Goal: Information Seeking & Learning: Learn about a topic

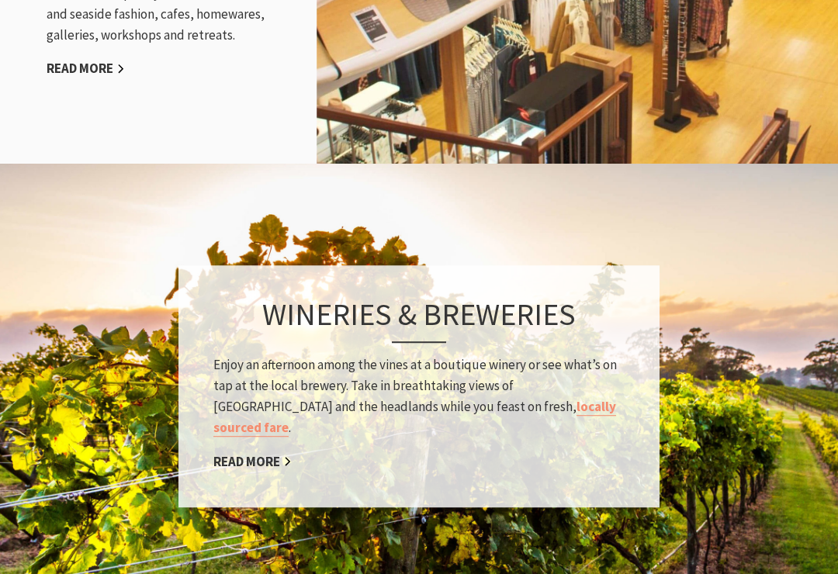
scroll to position [2067, 0]
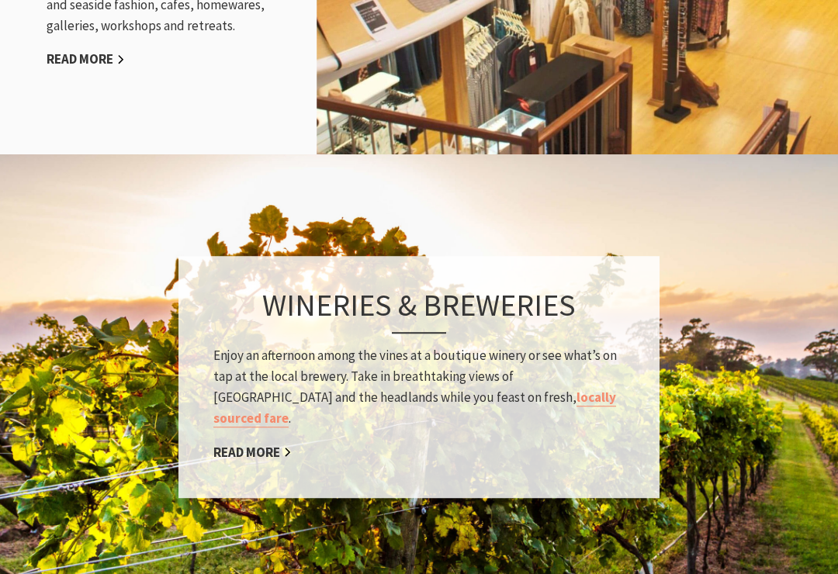
click at [272, 444] on link "Read More" at bounding box center [252, 453] width 78 height 18
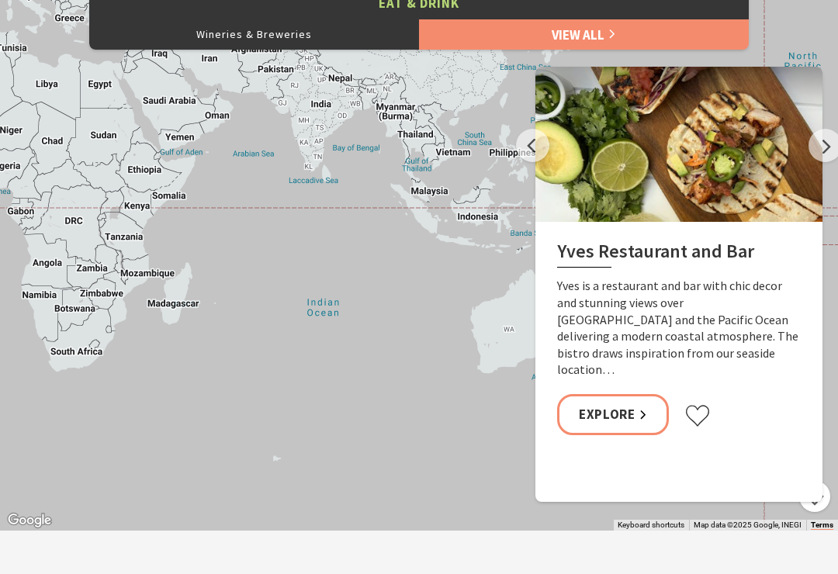
scroll to position [728, 0]
click at [539, 143] on button "Previous" at bounding box center [532, 145] width 33 height 33
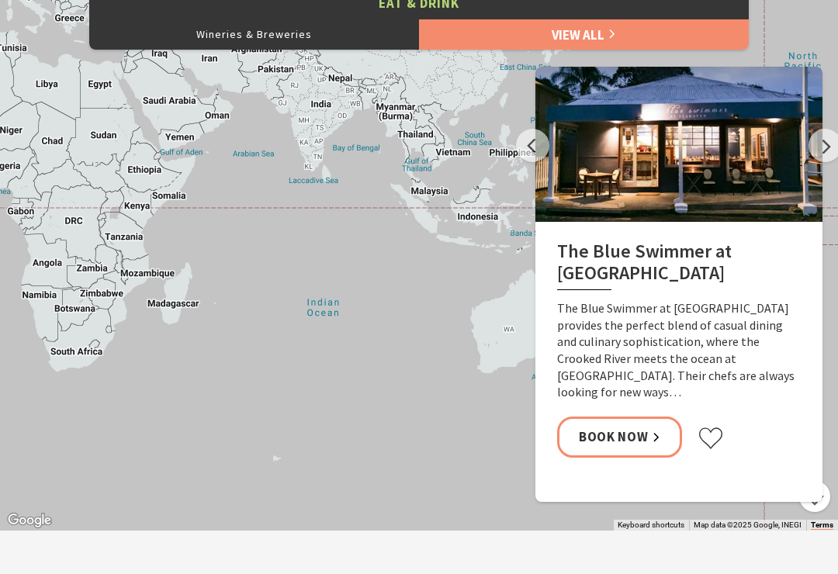
click at [536, 136] on button "Previous" at bounding box center [532, 145] width 33 height 33
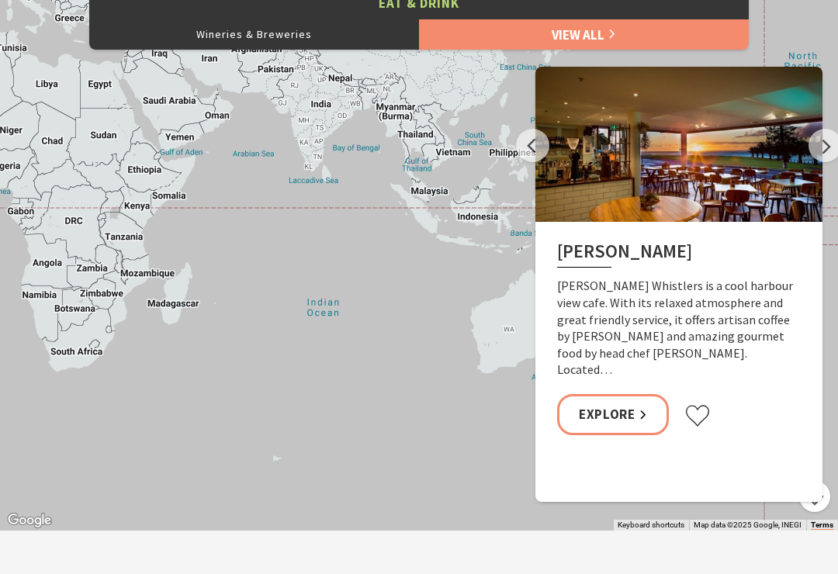
click at [542, 145] on button "Previous" at bounding box center [532, 145] width 33 height 33
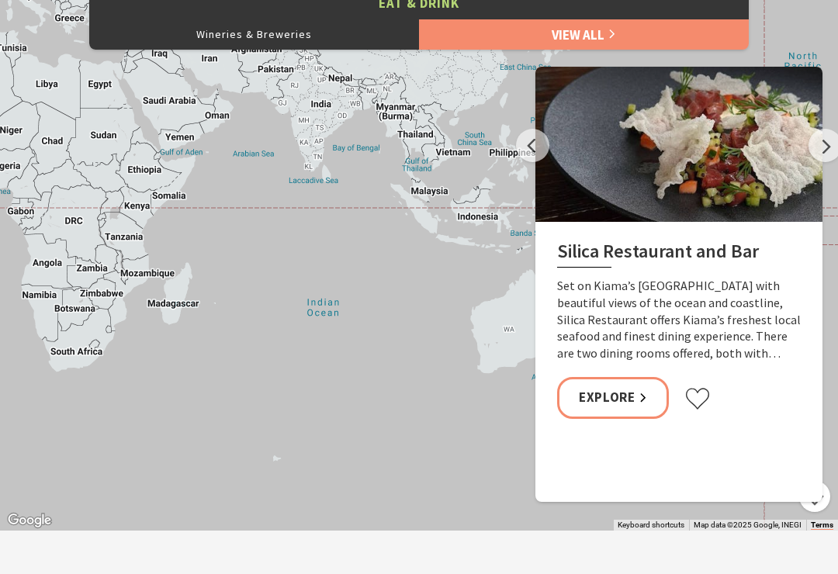
click at [548, 145] on button "Previous" at bounding box center [532, 145] width 33 height 33
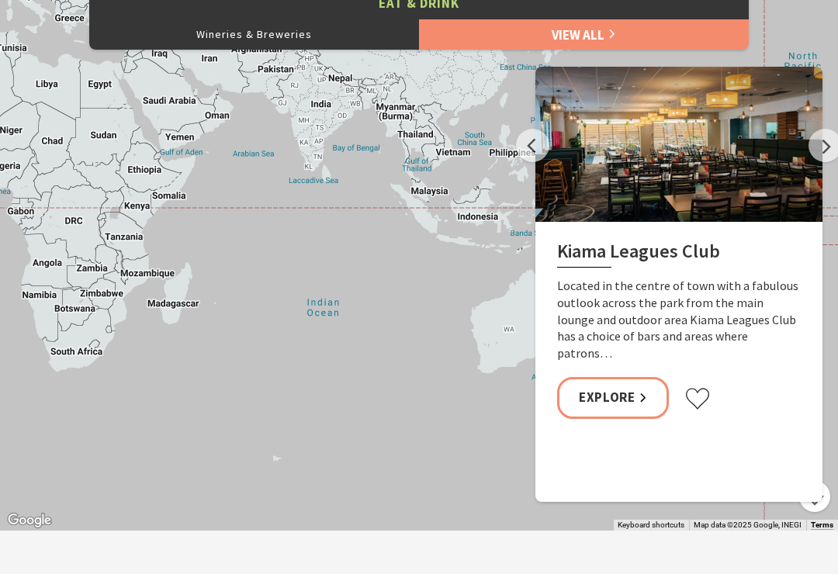
click at [540, 143] on button "Previous" at bounding box center [532, 145] width 33 height 33
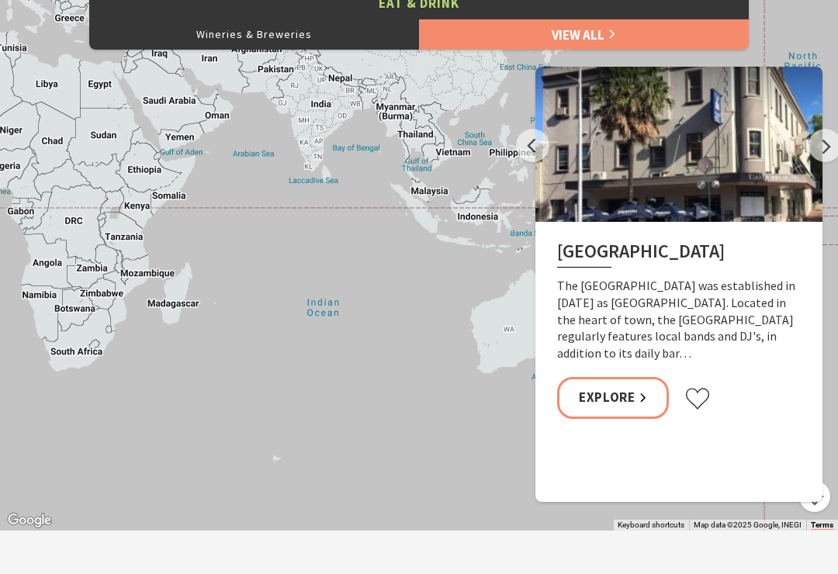
click at [525, 152] on button "Previous" at bounding box center [532, 145] width 33 height 33
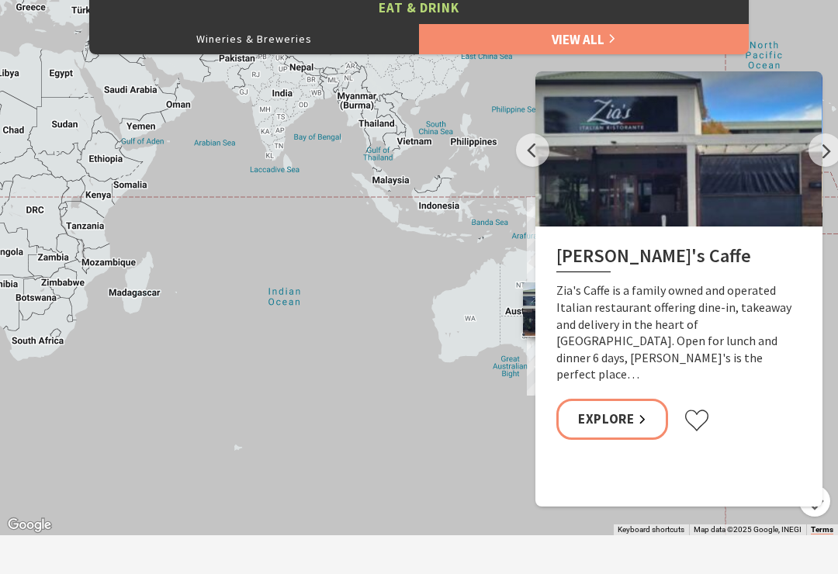
scroll to position [718, 0]
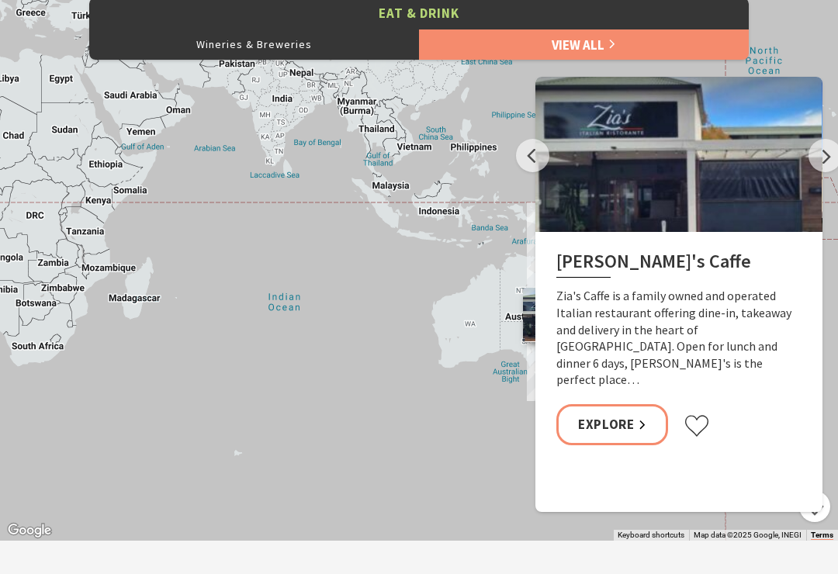
click at [528, 154] on button "Previous" at bounding box center [532, 155] width 33 height 33
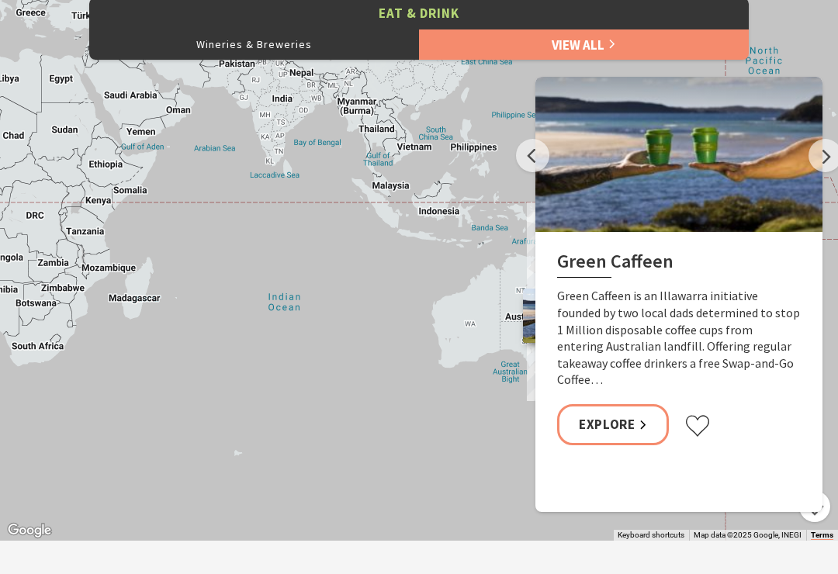
click at [306, 53] on button "Wineries & Breweries" at bounding box center [254, 44] width 330 height 31
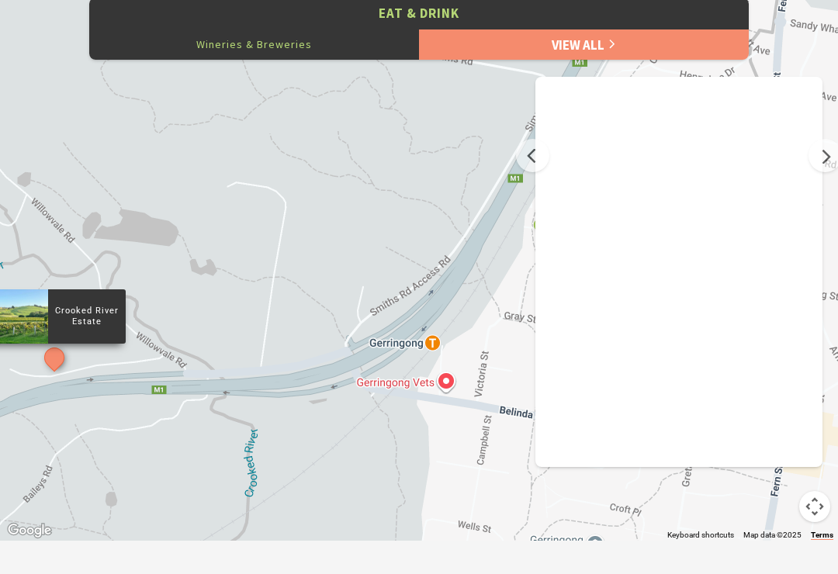
click at [816, 152] on button "Next" at bounding box center [825, 155] width 33 height 33
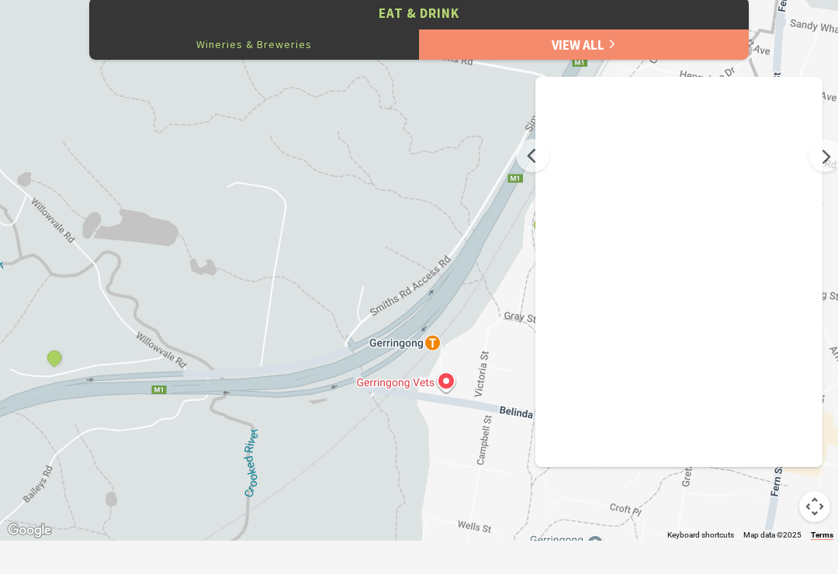
click at [535, 144] on button "Previous" at bounding box center [532, 155] width 33 height 33
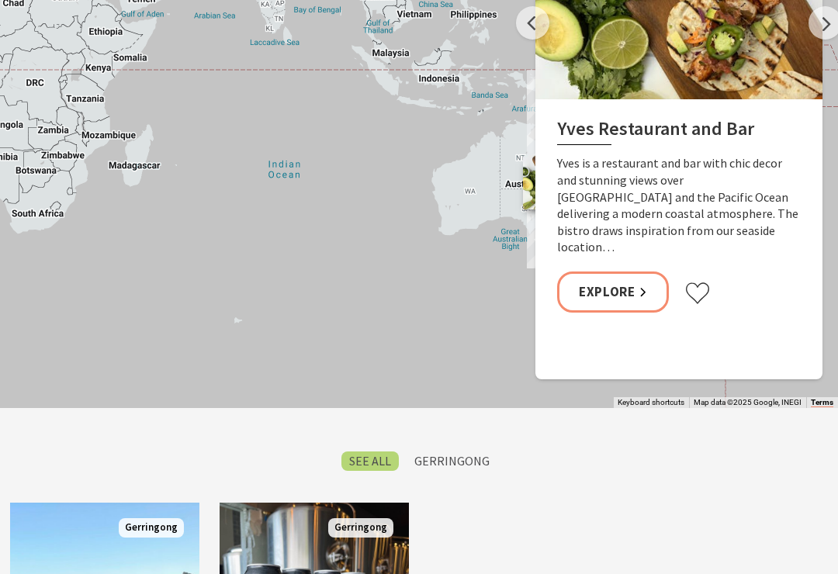
scroll to position [719, 0]
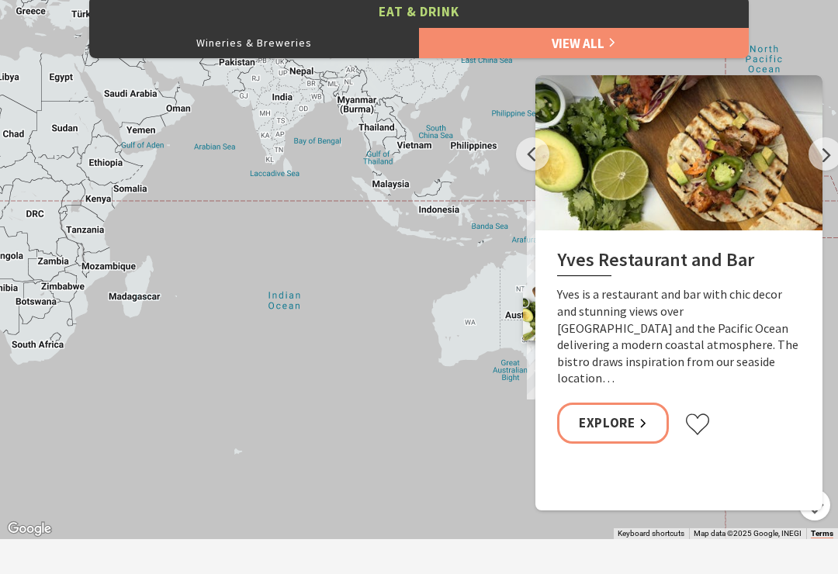
click at [806, 157] on div at bounding box center [678, 152] width 287 height 155
click at [821, 158] on button "Next" at bounding box center [825, 153] width 33 height 33
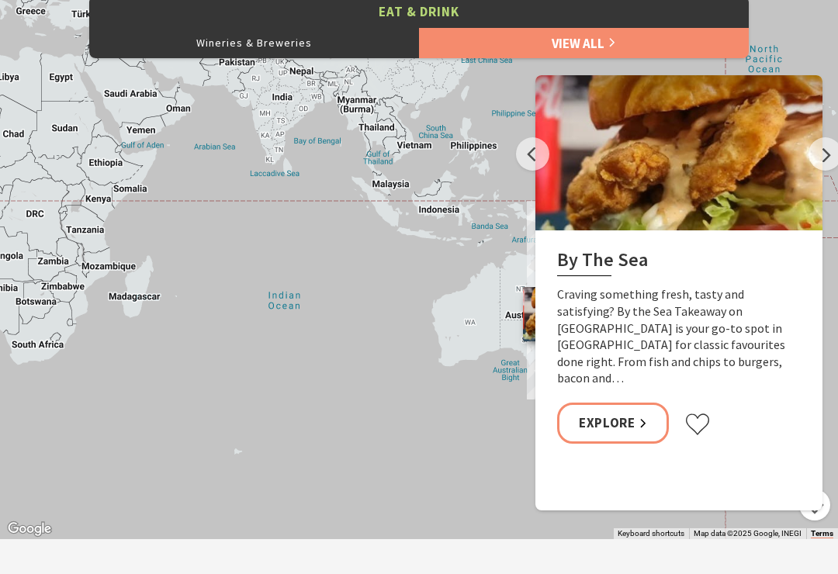
click at [816, 152] on button "Next" at bounding box center [825, 153] width 33 height 33
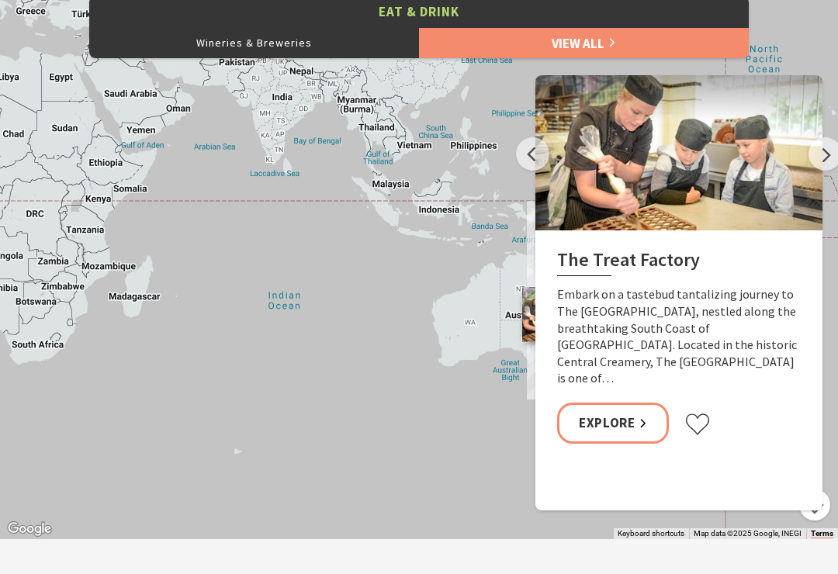
click at [813, 160] on button "Next" at bounding box center [825, 153] width 33 height 33
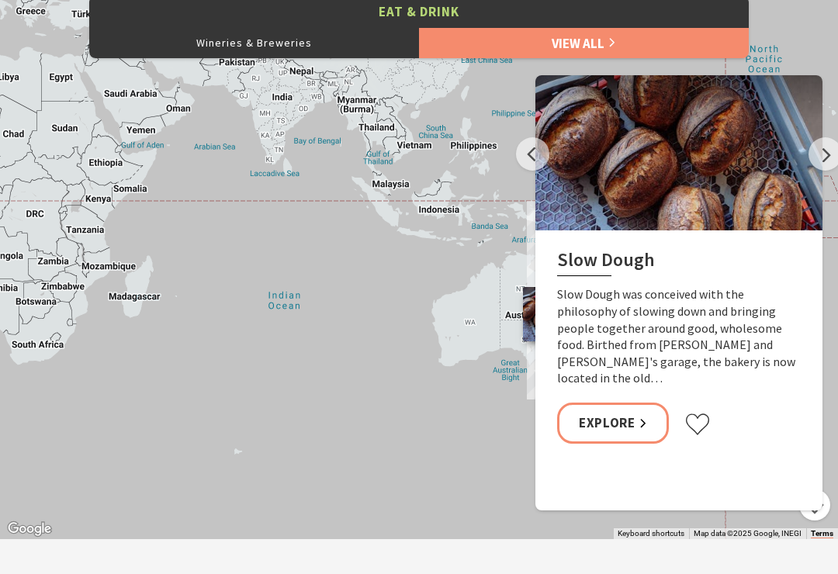
click at [809, 168] on div at bounding box center [678, 152] width 287 height 155
click at [816, 154] on button "Next" at bounding box center [825, 153] width 33 height 33
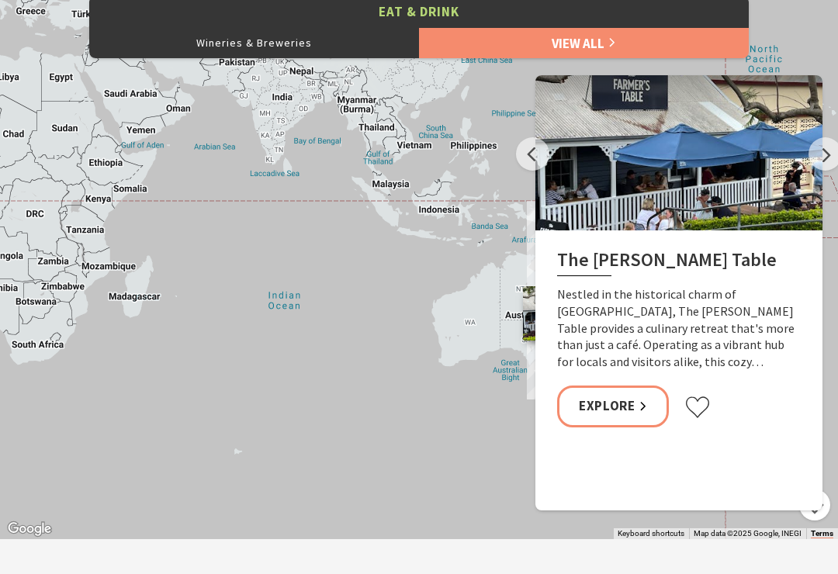
click at [813, 153] on button "Next" at bounding box center [825, 153] width 33 height 33
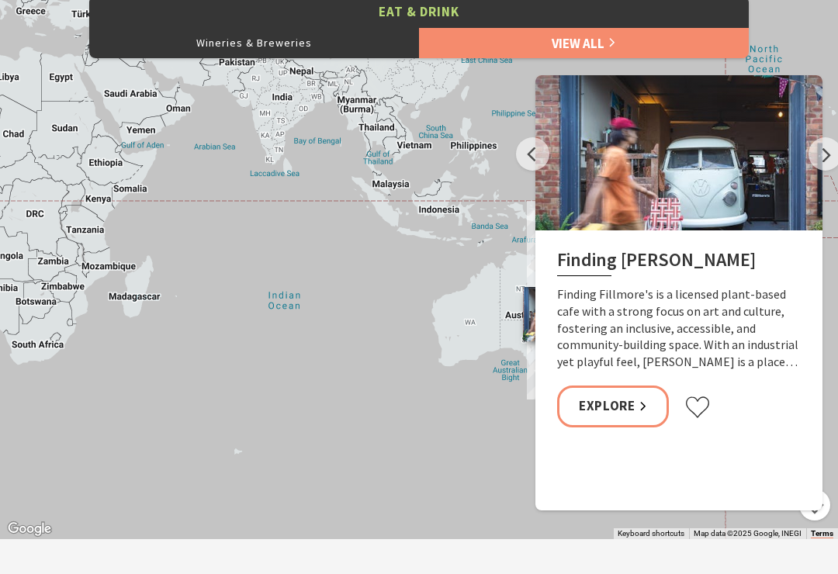
click at [809, 155] on button "Next" at bounding box center [825, 153] width 33 height 33
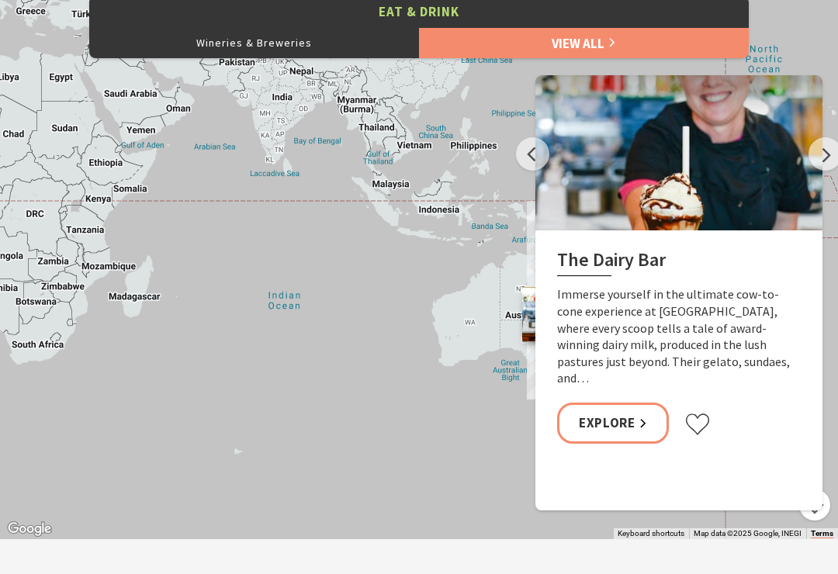
click at [817, 152] on button "Next" at bounding box center [825, 153] width 33 height 33
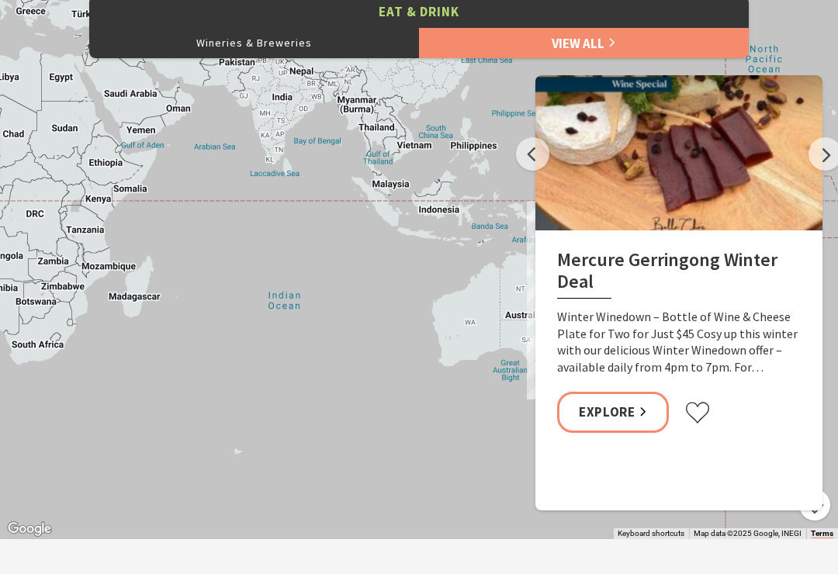
click at [817, 152] on button "Next" at bounding box center [825, 153] width 33 height 33
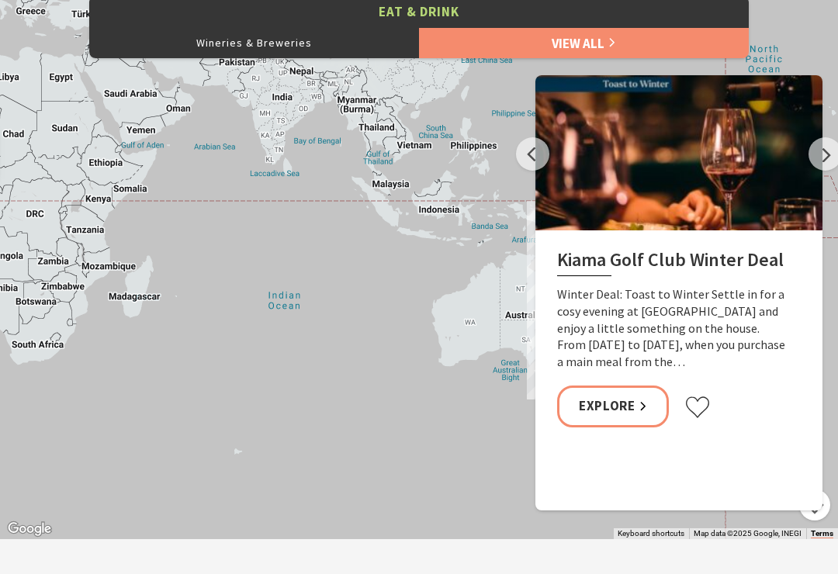
click at [826, 148] on button "Next" at bounding box center [825, 153] width 33 height 33
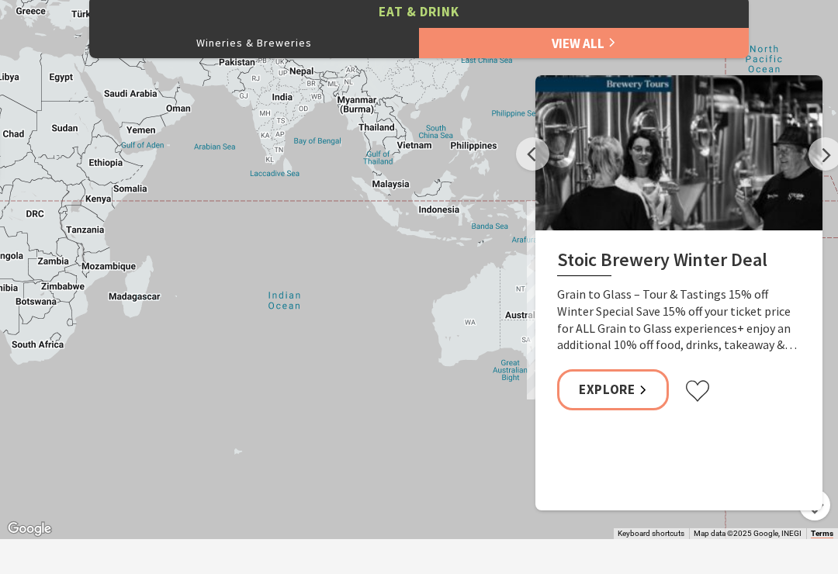
click at [639, 391] on link "Explore" at bounding box center [613, 389] width 112 height 41
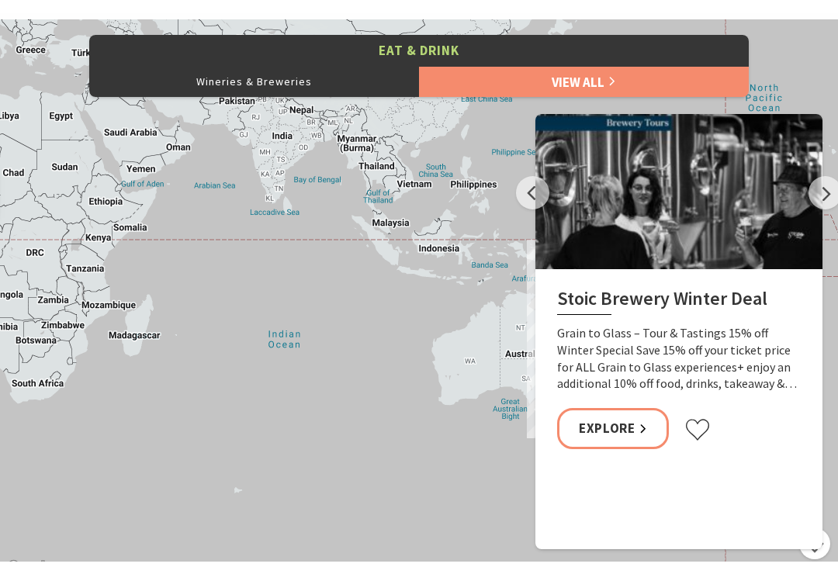
scroll to position [719, 0]
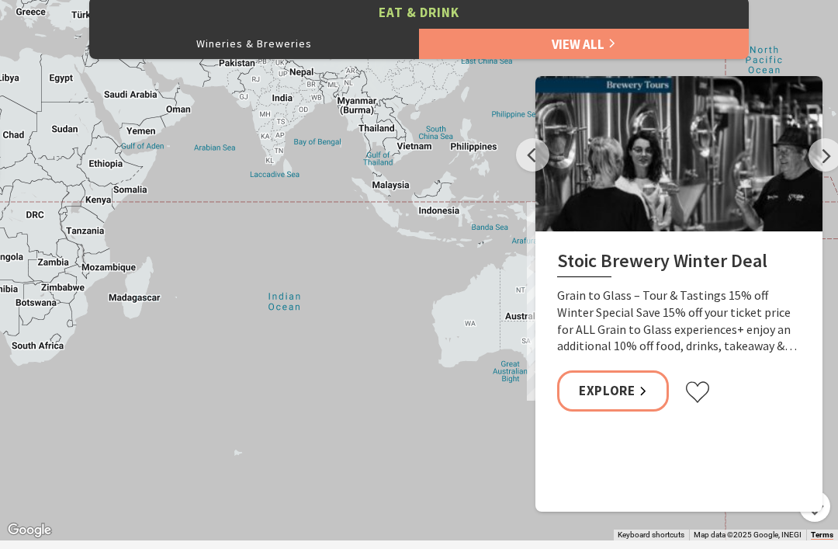
click at [822, 154] on button "Next" at bounding box center [825, 154] width 33 height 33
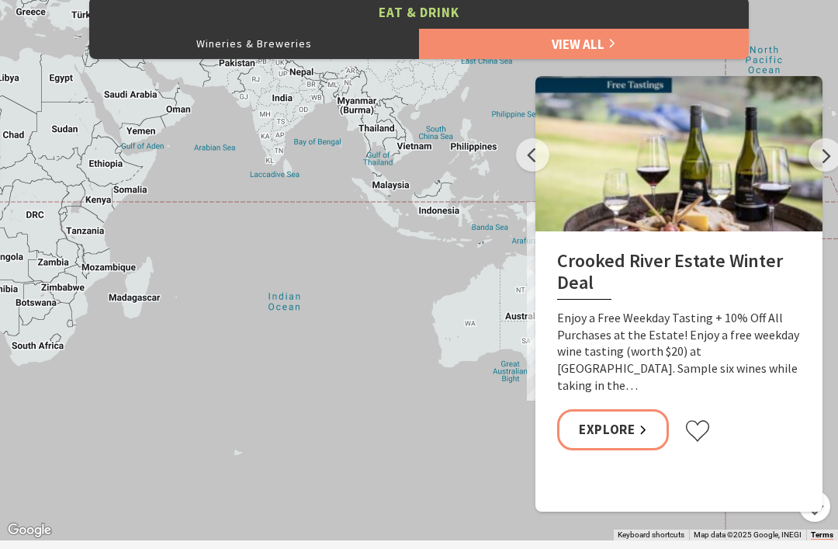
click at [813, 161] on button "Next" at bounding box center [825, 154] width 33 height 33
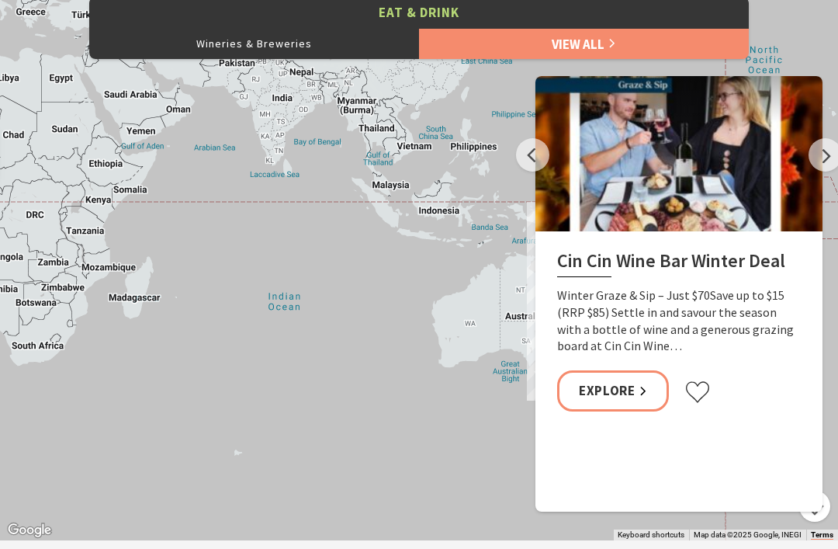
click at [826, 161] on button "Next" at bounding box center [825, 154] width 33 height 33
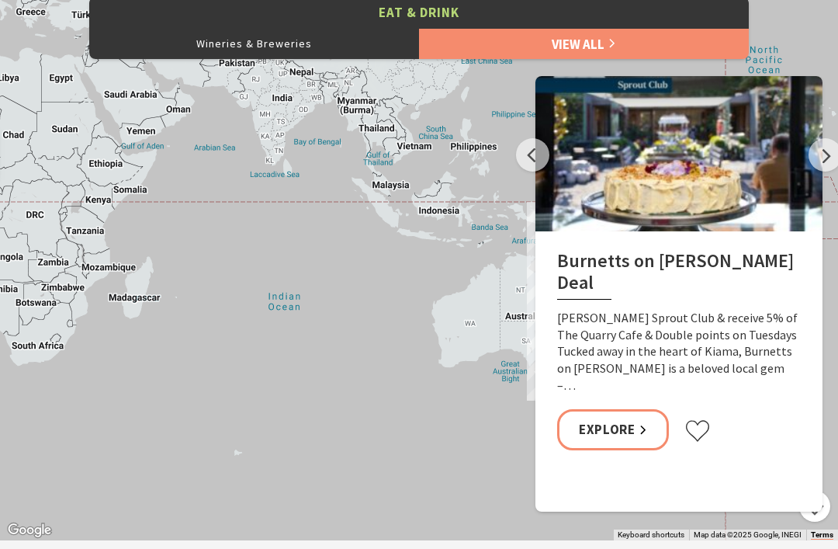
click at [824, 150] on button "Next" at bounding box center [825, 154] width 33 height 33
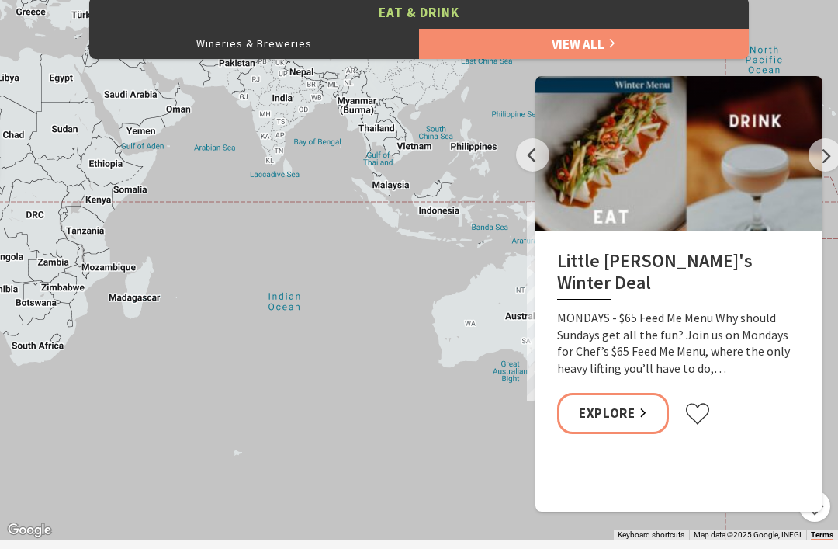
click at [821, 148] on button "Next" at bounding box center [825, 154] width 33 height 33
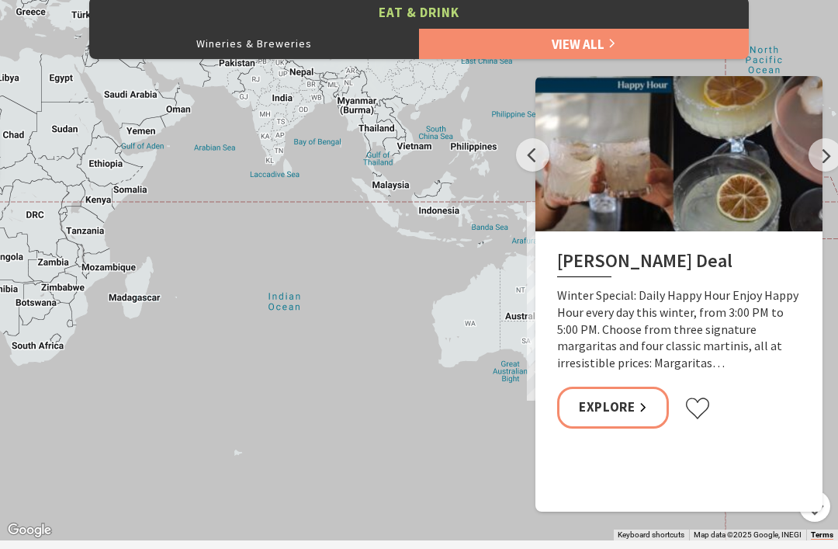
click at [823, 154] on button "Next" at bounding box center [825, 154] width 33 height 33
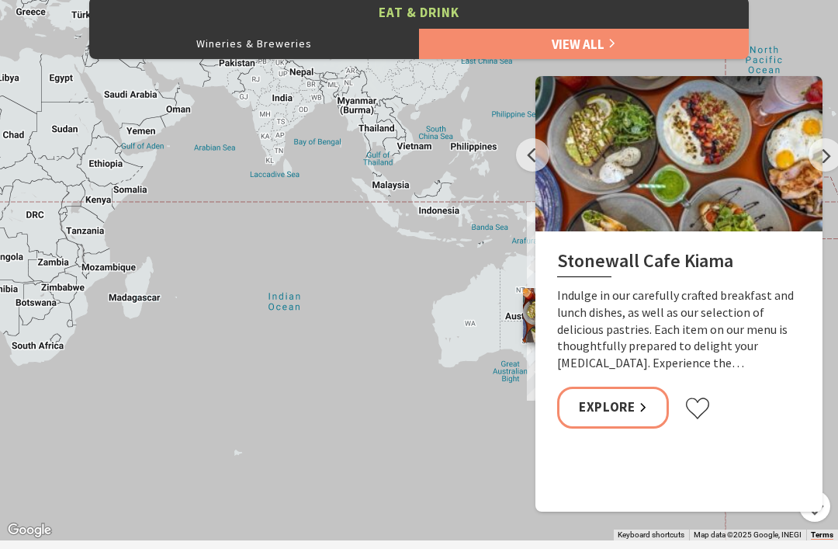
click at [829, 152] on button "Next" at bounding box center [825, 154] width 33 height 33
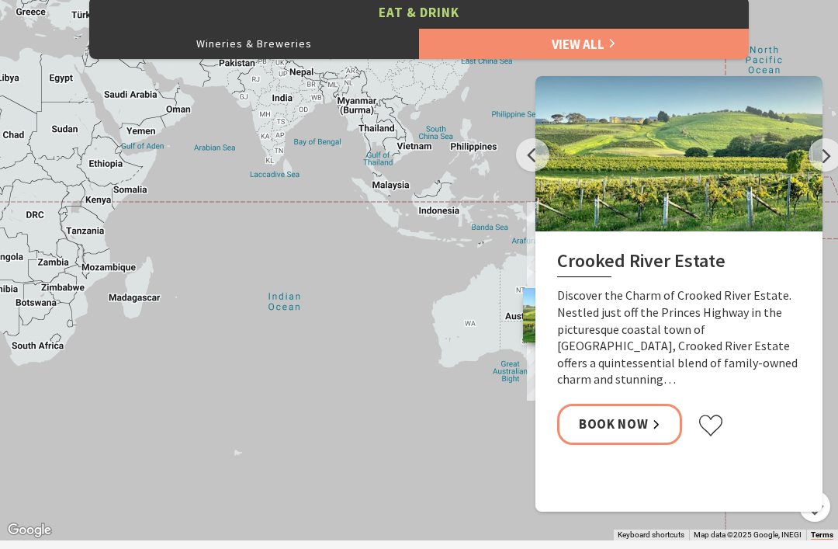
click at [828, 156] on button "Next" at bounding box center [825, 154] width 33 height 33
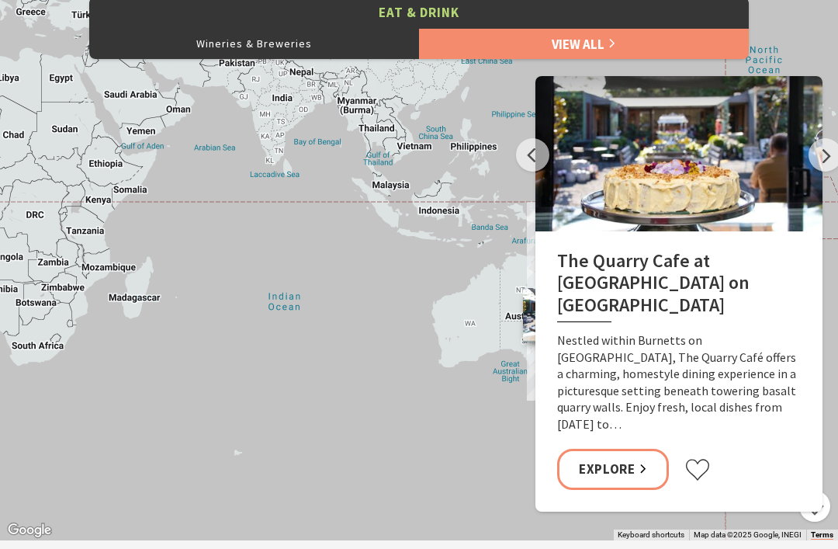
click at [828, 158] on button "Next" at bounding box center [825, 154] width 33 height 33
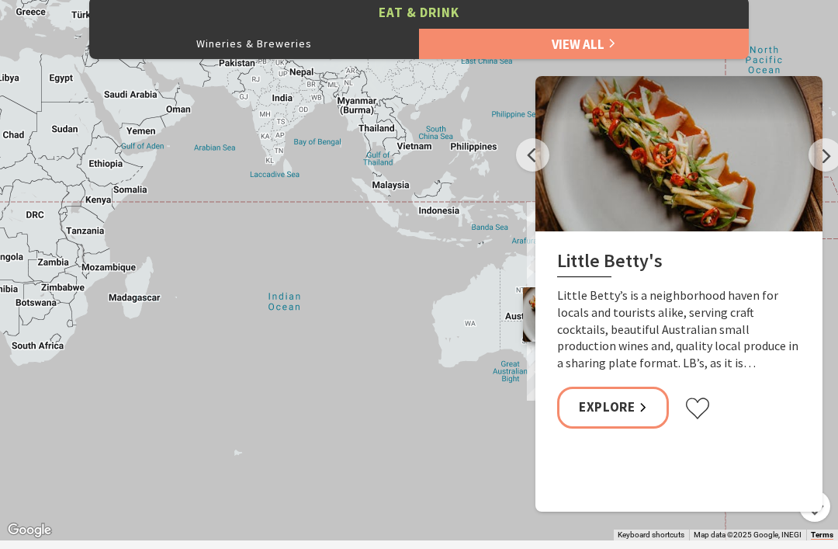
click at [826, 152] on button "Next" at bounding box center [825, 154] width 33 height 33
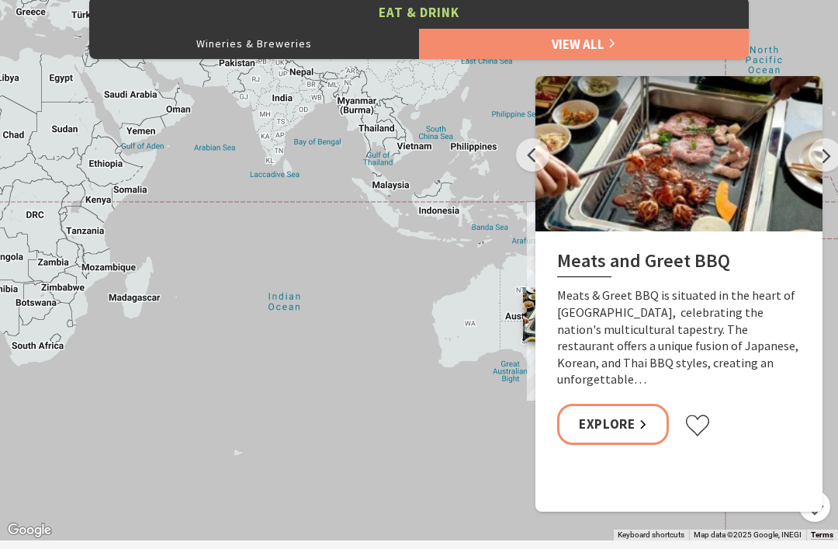
click at [632, 404] on link "Explore" at bounding box center [613, 424] width 112 height 41
click at [816, 144] on button "Next" at bounding box center [825, 154] width 33 height 33
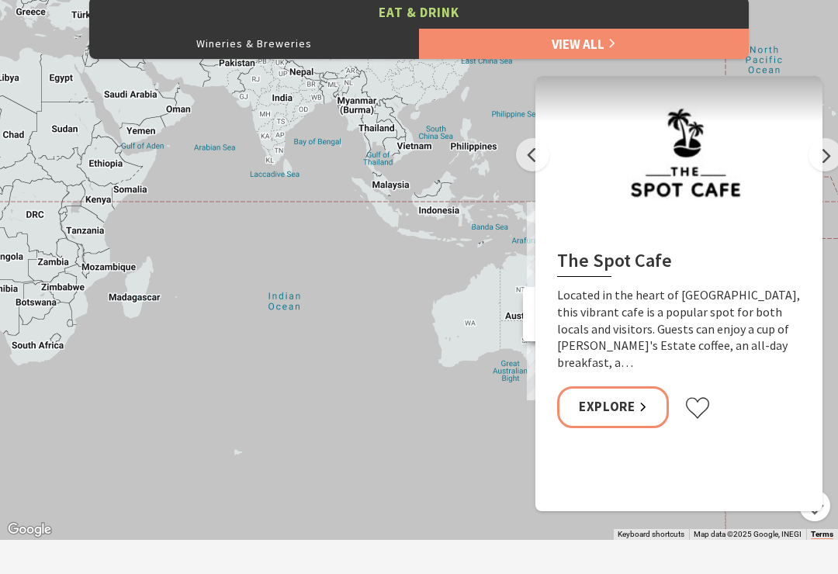
click at [833, 147] on button "Next" at bounding box center [825, 154] width 33 height 33
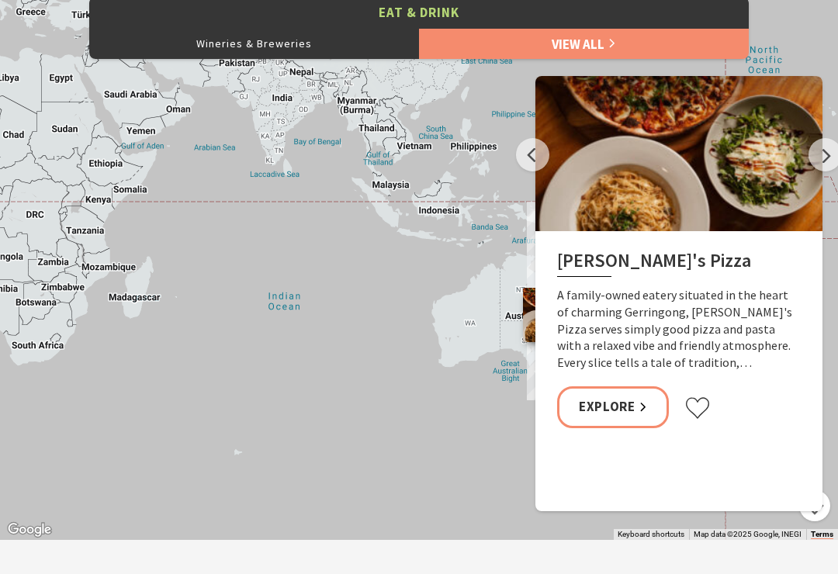
click at [833, 154] on button "Next" at bounding box center [825, 154] width 33 height 33
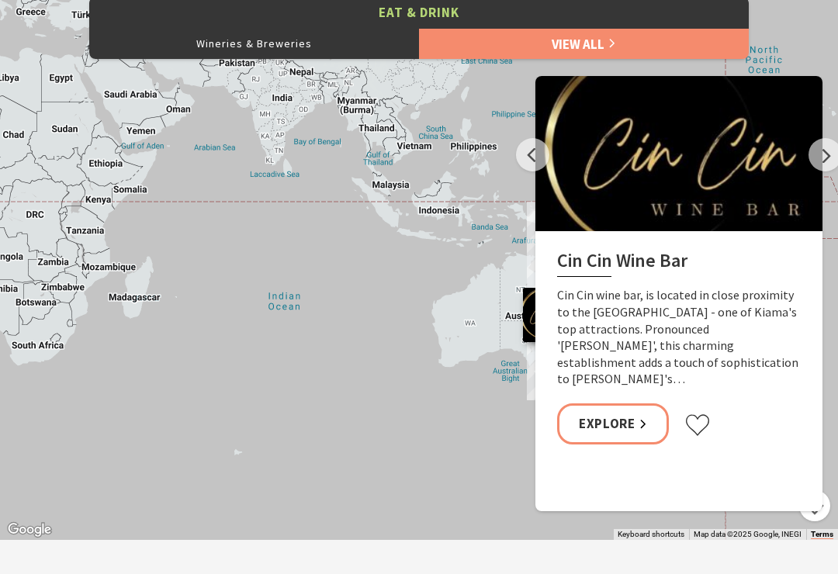
click at [826, 163] on button "Next" at bounding box center [825, 154] width 33 height 33
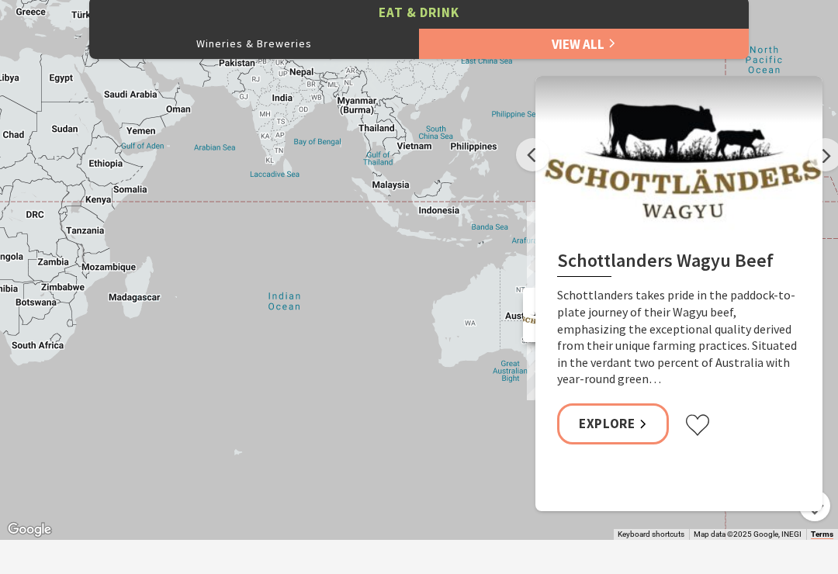
click at [626, 421] on link "Explore" at bounding box center [613, 424] width 112 height 41
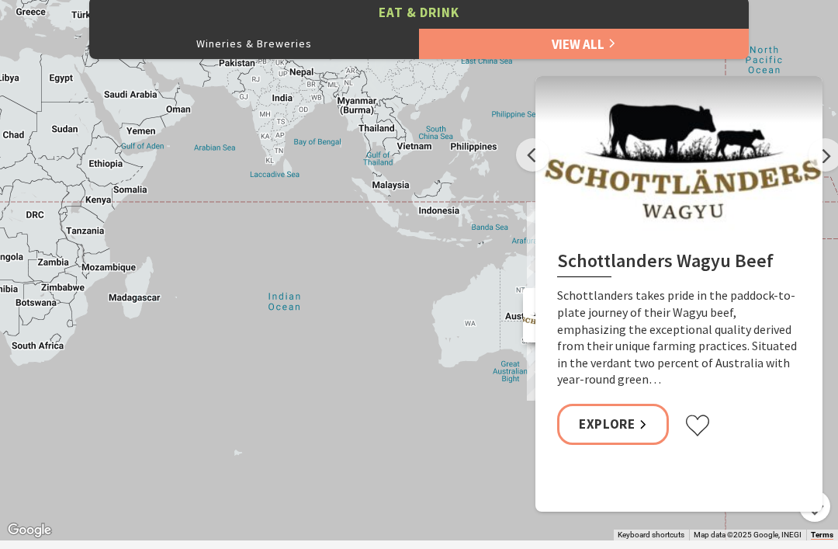
click at [832, 151] on button "Next" at bounding box center [825, 154] width 33 height 33
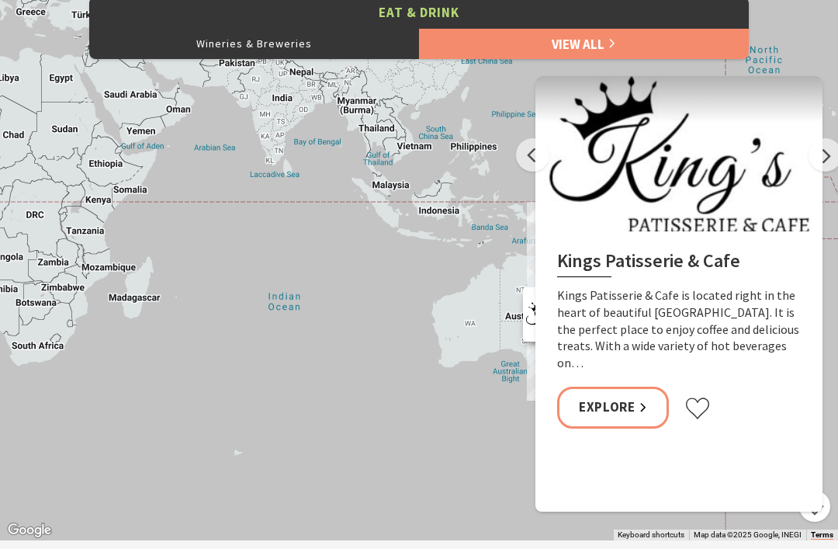
click at [817, 155] on button "Next" at bounding box center [825, 154] width 33 height 33
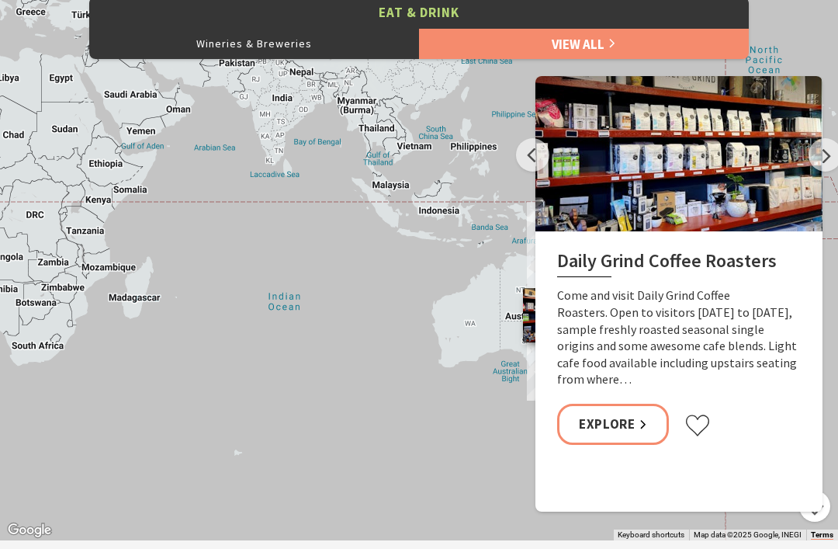
click at [826, 157] on button "Next" at bounding box center [825, 154] width 33 height 33
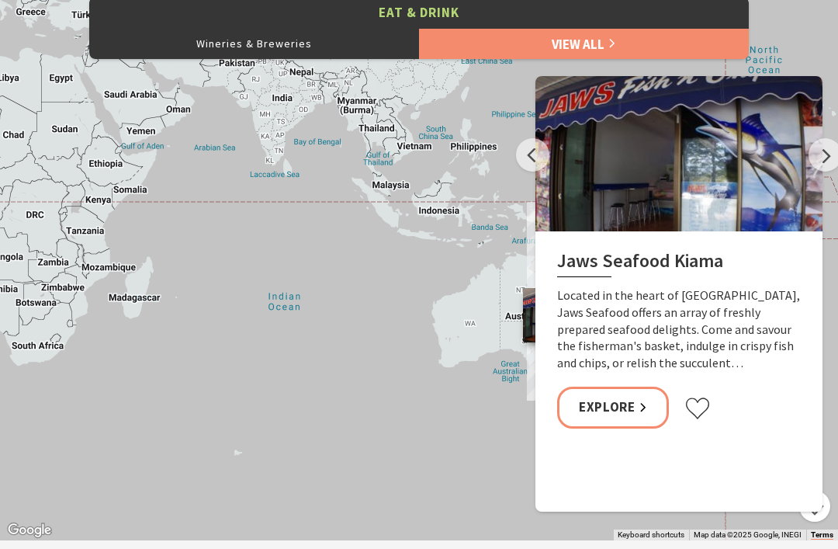
click at [826, 155] on button "Next" at bounding box center [825, 154] width 33 height 33
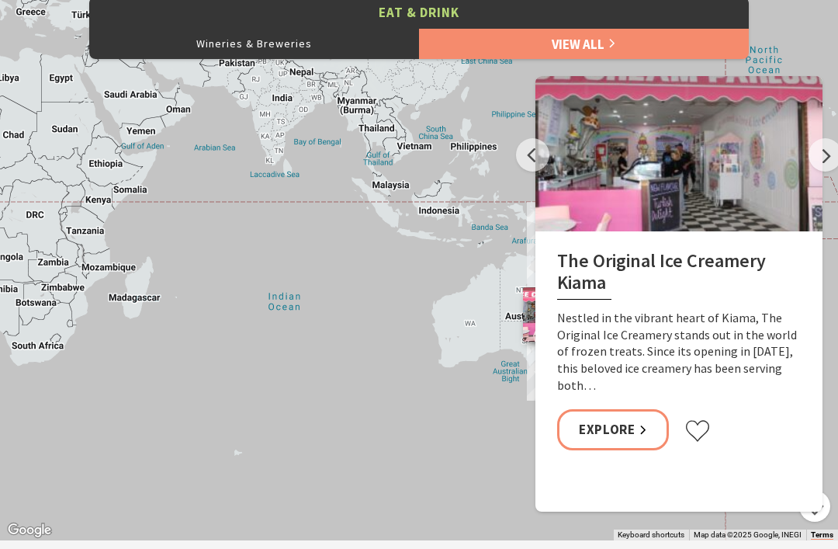
click at [834, 148] on button "Next" at bounding box center [825, 154] width 33 height 33
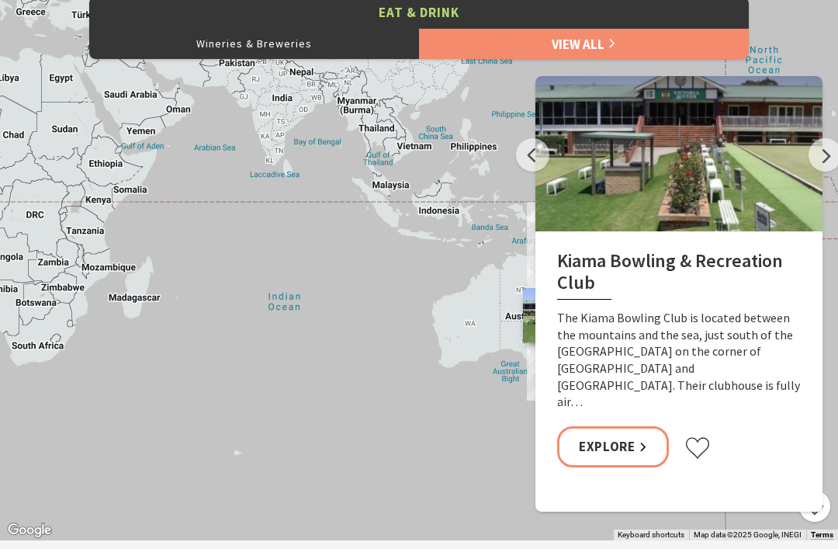
click at [830, 156] on button "Next" at bounding box center [825, 154] width 33 height 33
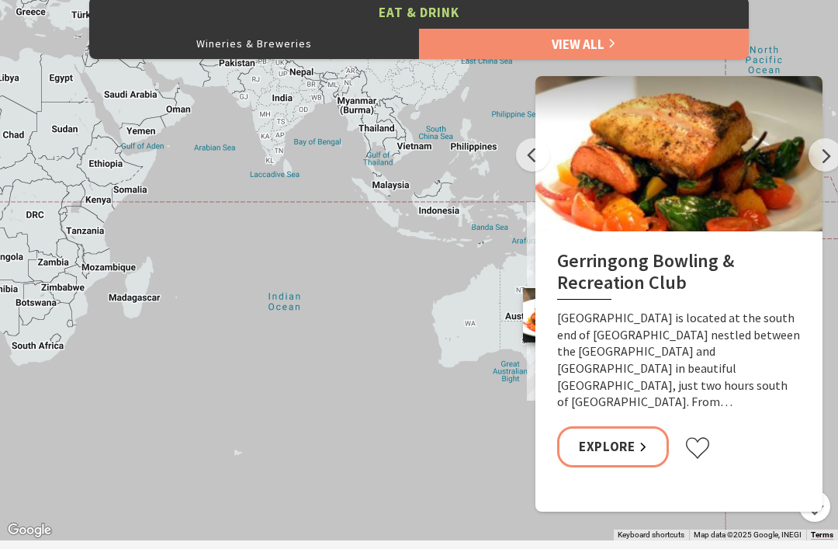
click at [826, 151] on button "Next" at bounding box center [825, 154] width 33 height 33
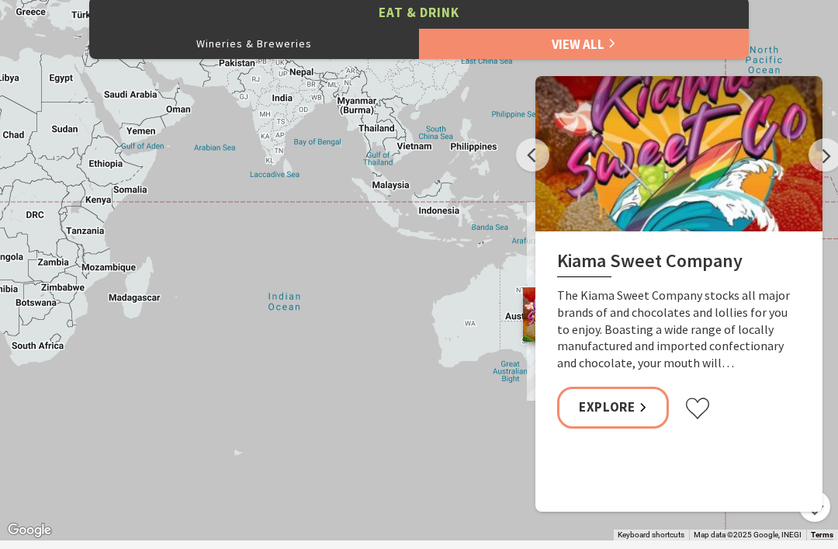
click at [828, 152] on button "Next" at bounding box center [825, 154] width 33 height 33
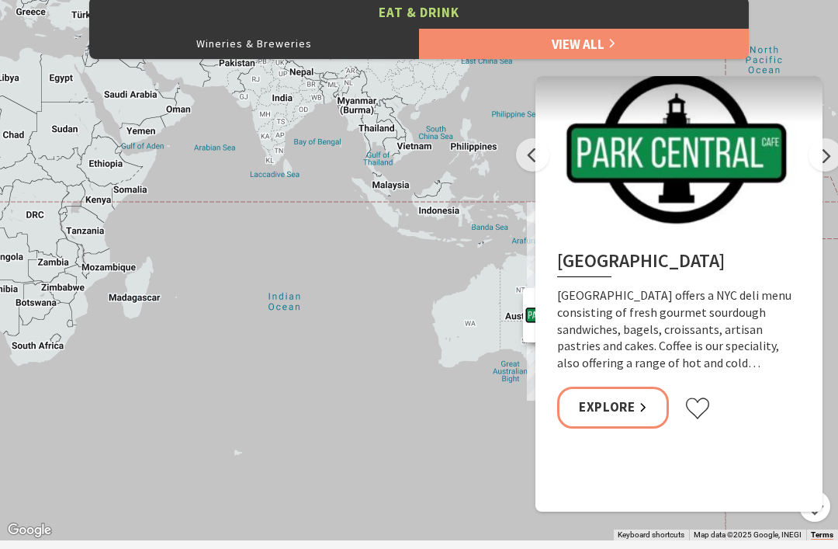
click at [832, 150] on button "Next" at bounding box center [825, 154] width 33 height 33
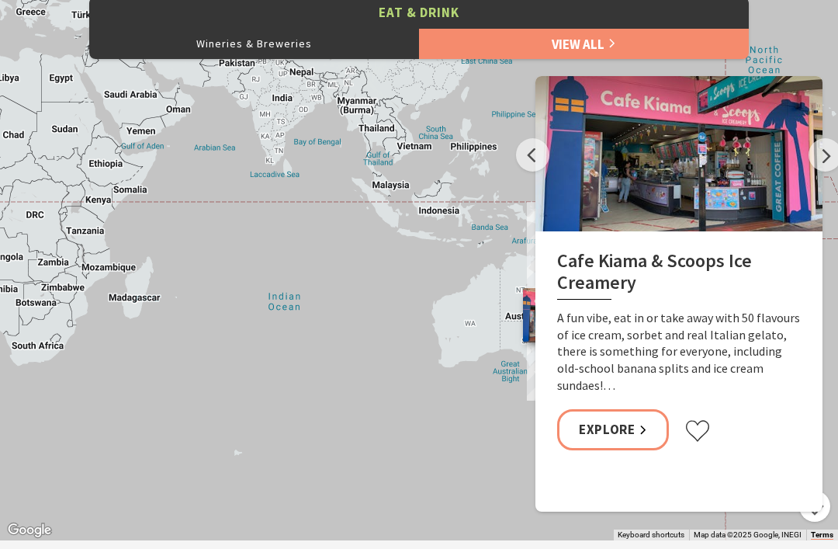
click at [833, 151] on button "Next" at bounding box center [825, 154] width 33 height 33
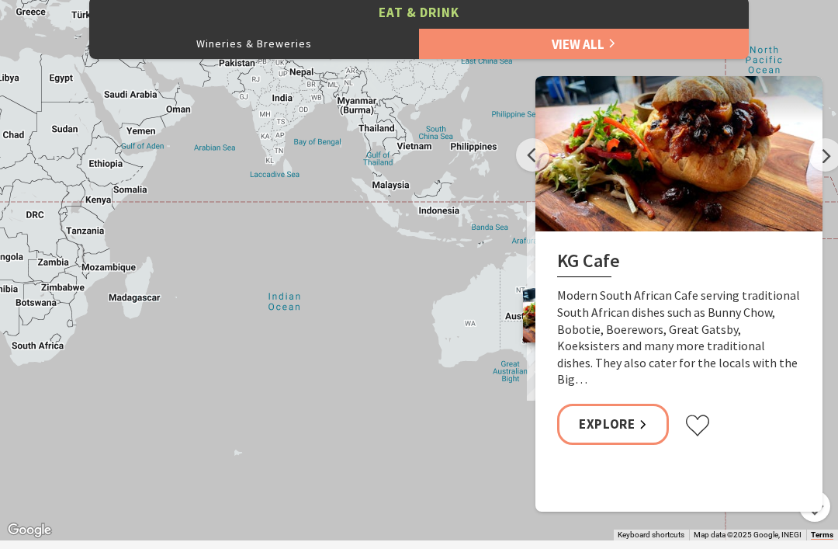
click at [817, 160] on button "Next" at bounding box center [825, 154] width 33 height 33
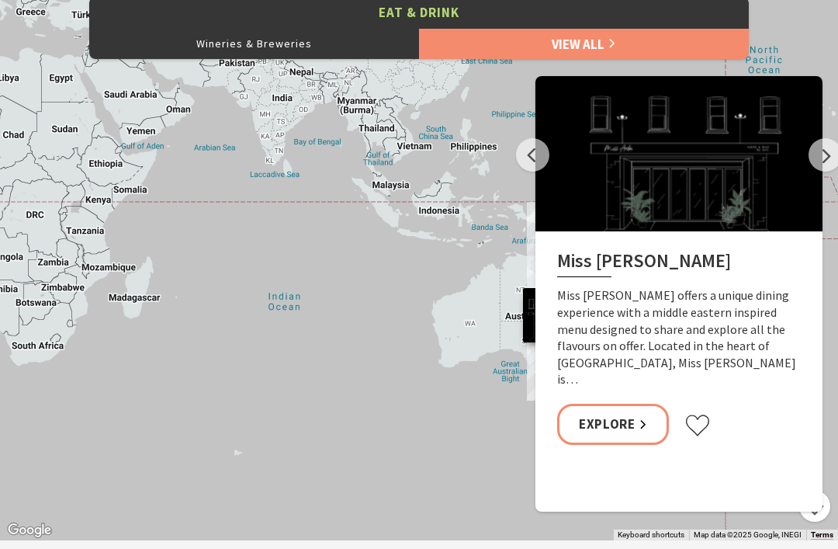
click at [816, 150] on button "Next" at bounding box center [825, 154] width 33 height 33
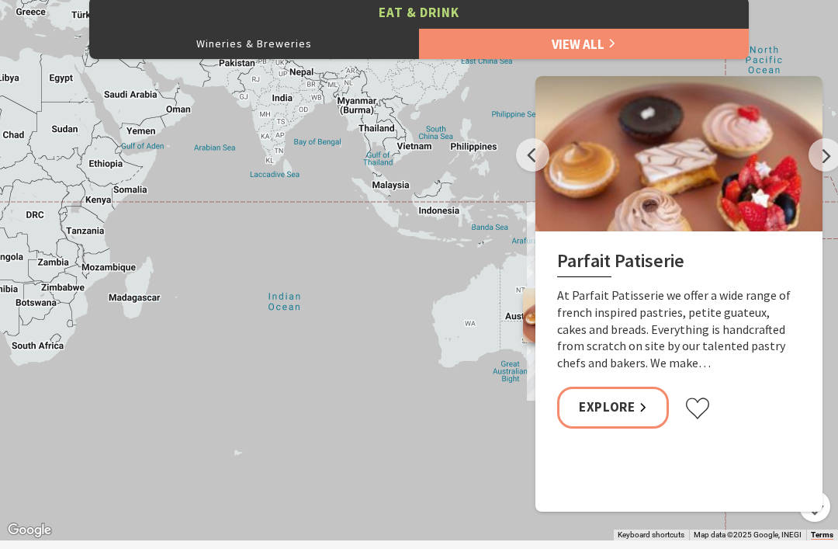
click at [819, 154] on button "Next" at bounding box center [825, 154] width 33 height 33
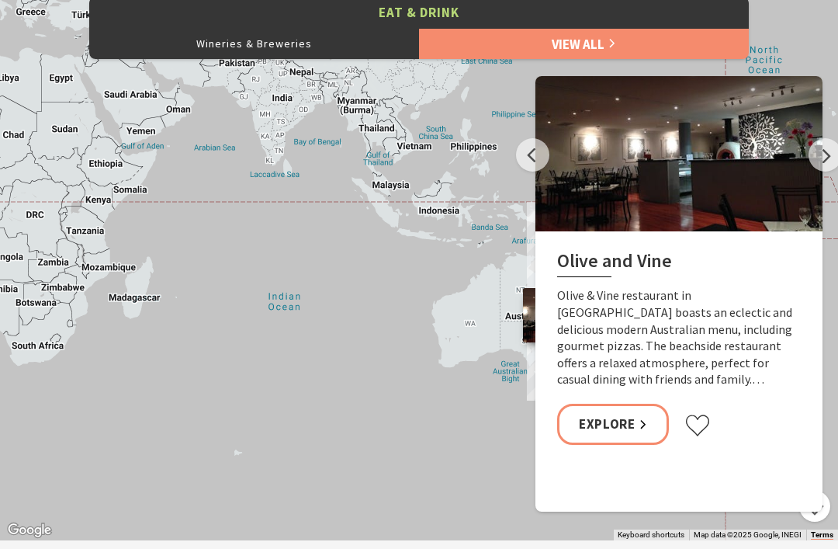
click at [829, 158] on button "Next" at bounding box center [825, 154] width 33 height 33
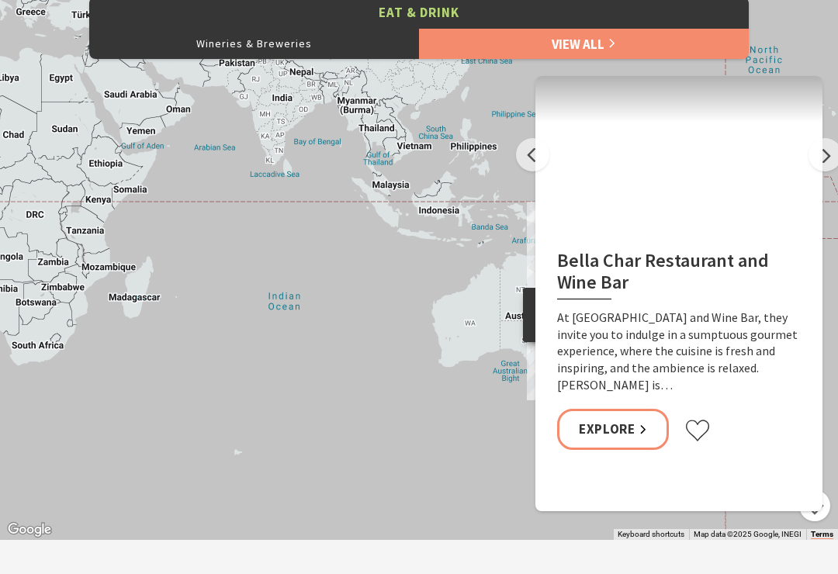
click at [824, 154] on button "Next" at bounding box center [825, 154] width 33 height 33
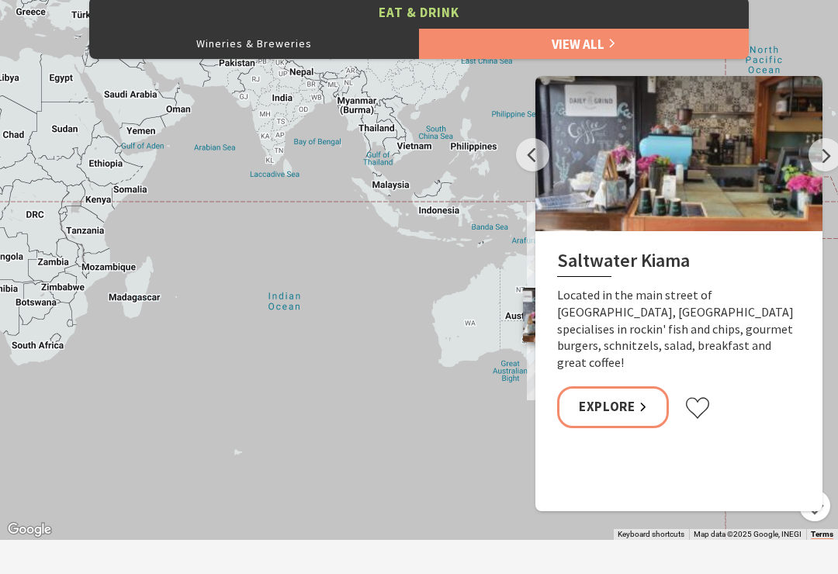
click at [822, 158] on button "Next" at bounding box center [825, 154] width 33 height 33
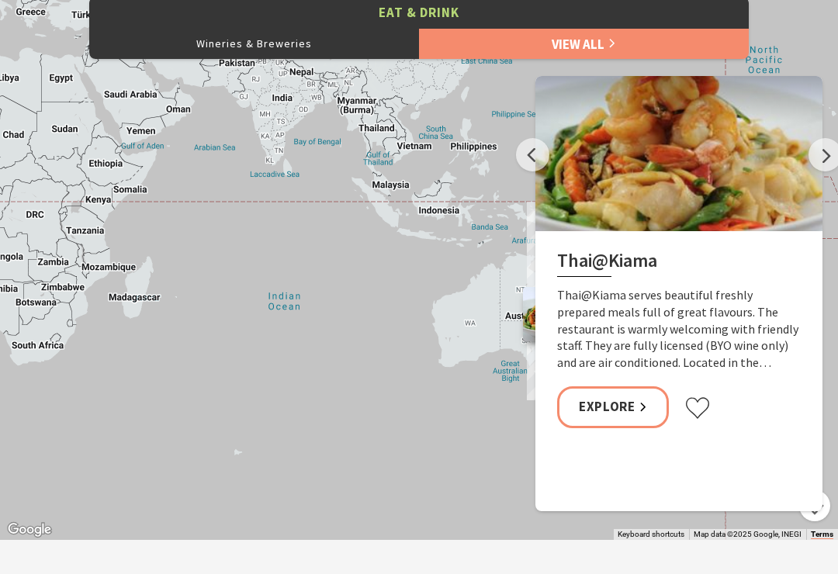
click at [817, 162] on button "Next" at bounding box center [825, 154] width 33 height 33
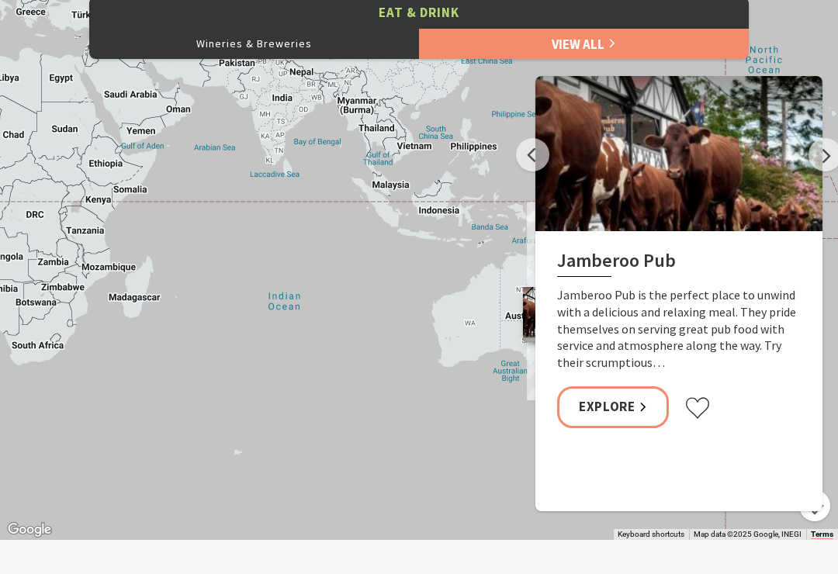
click at [618, 397] on link "Explore" at bounding box center [613, 406] width 112 height 41
click at [832, 151] on button "Next" at bounding box center [825, 154] width 33 height 33
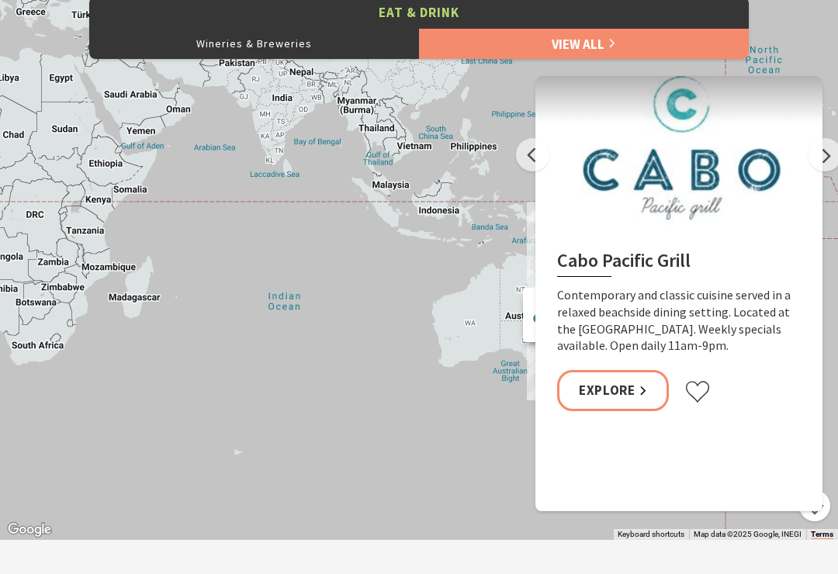
click at [828, 159] on button "Next" at bounding box center [825, 154] width 33 height 33
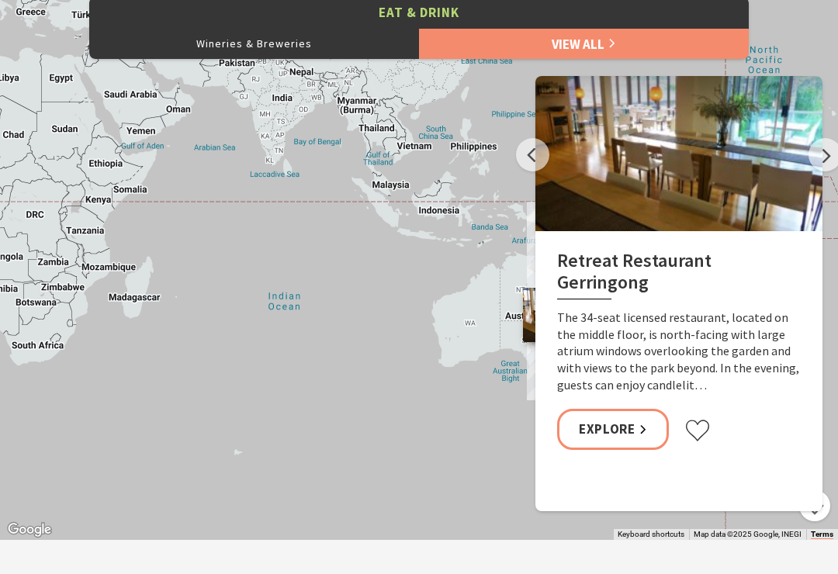
click at [825, 155] on button "Next" at bounding box center [825, 154] width 33 height 33
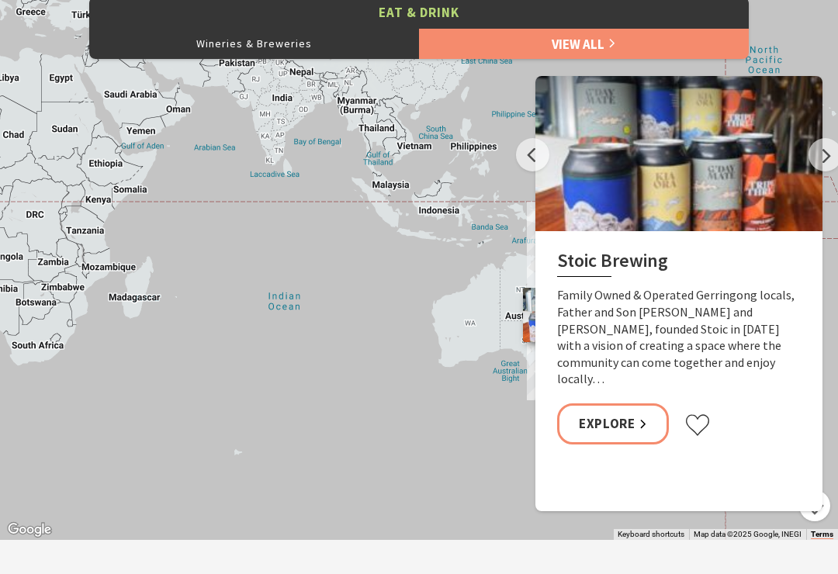
click at [832, 154] on button "Next" at bounding box center [825, 154] width 33 height 33
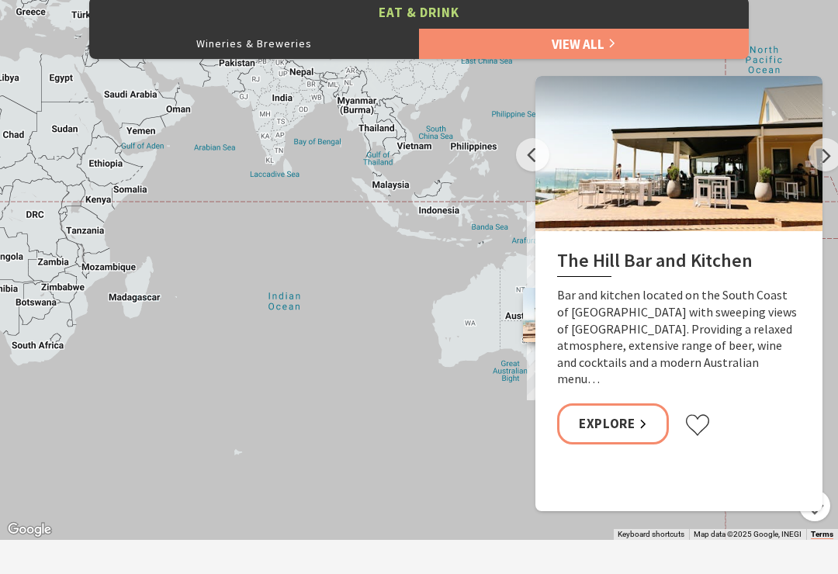
click at [825, 154] on button "Next" at bounding box center [825, 154] width 33 height 33
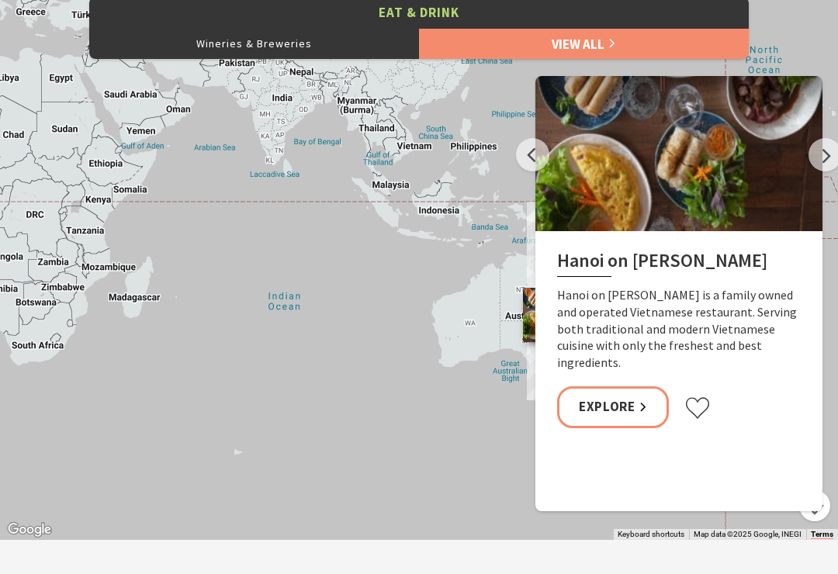
click at [819, 158] on button "Next" at bounding box center [825, 154] width 33 height 33
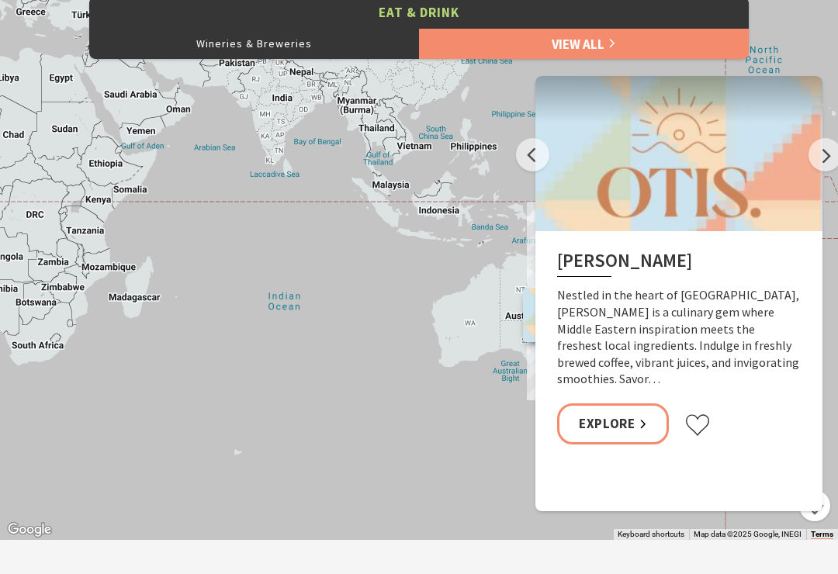
click at [823, 161] on button "Next" at bounding box center [825, 154] width 33 height 33
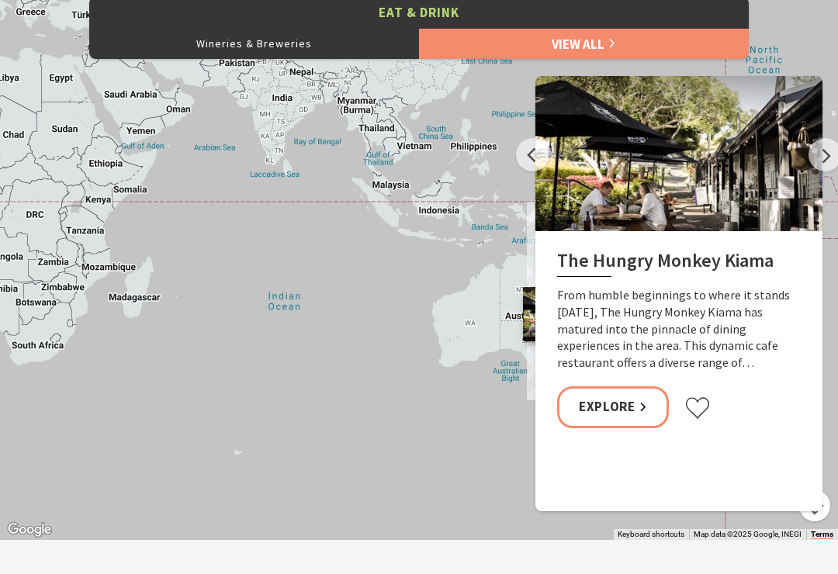
click at [827, 157] on button "Next" at bounding box center [825, 154] width 33 height 33
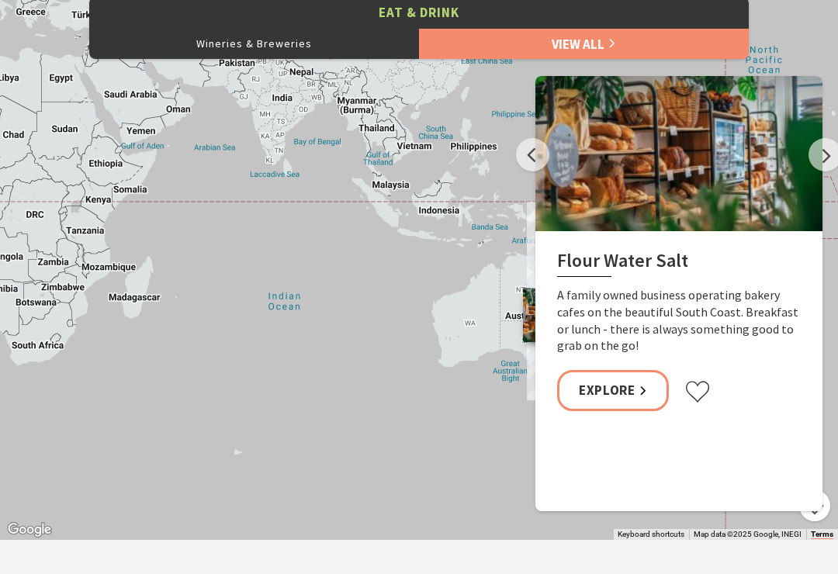
click at [822, 160] on button "Next" at bounding box center [825, 154] width 33 height 33
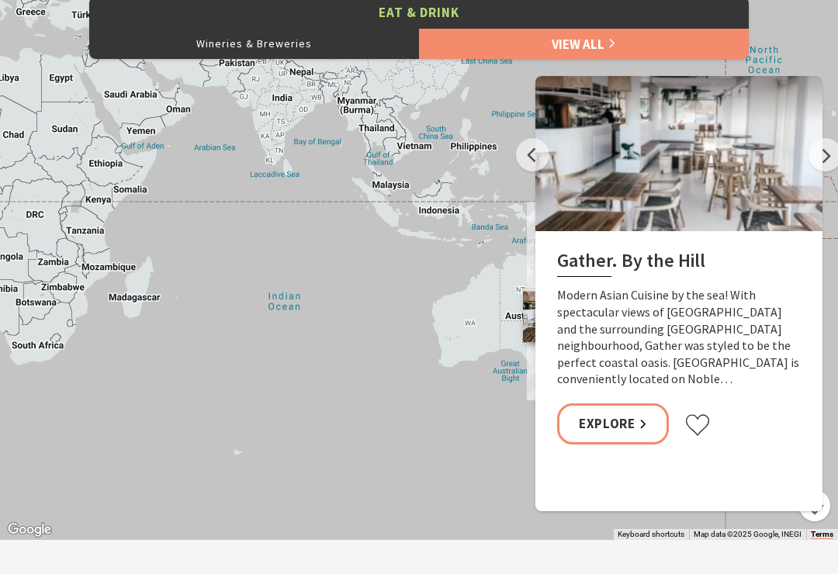
click at [832, 155] on button "Next" at bounding box center [825, 154] width 33 height 33
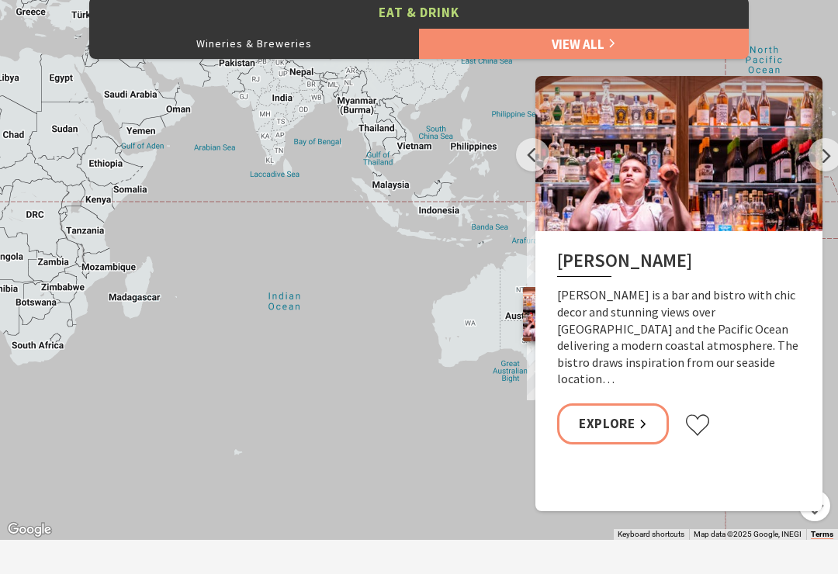
click at [829, 151] on button "Next" at bounding box center [825, 154] width 33 height 33
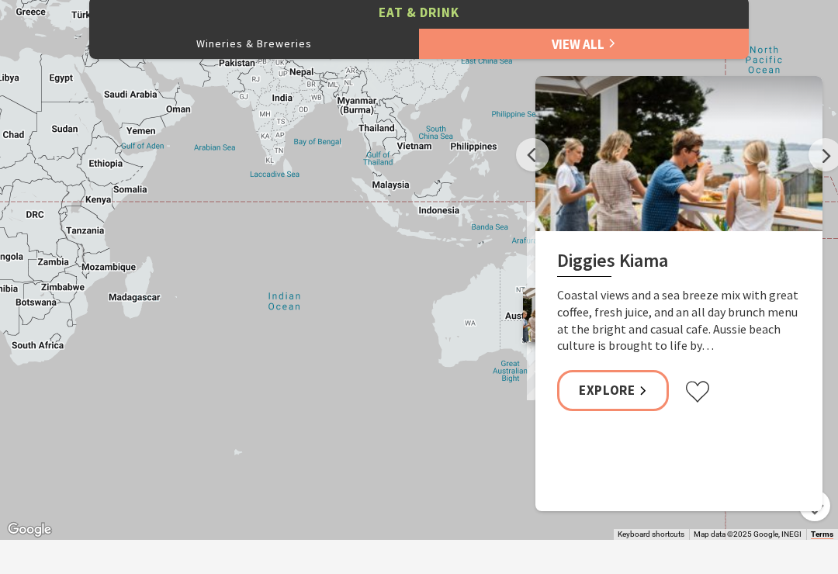
click at [832, 147] on button "Next" at bounding box center [825, 154] width 33 height 33
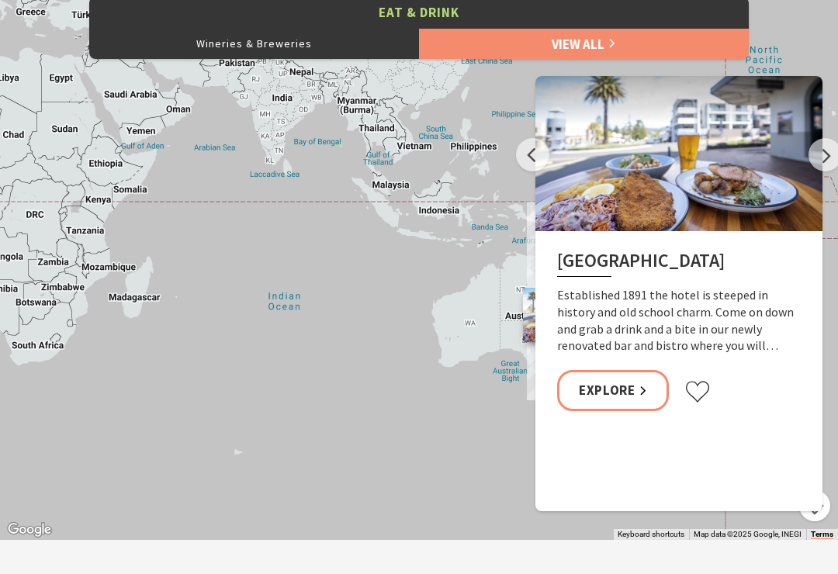
click at [831, 158] on button "Next" at bounding box center [825, 154] width 33 height 33
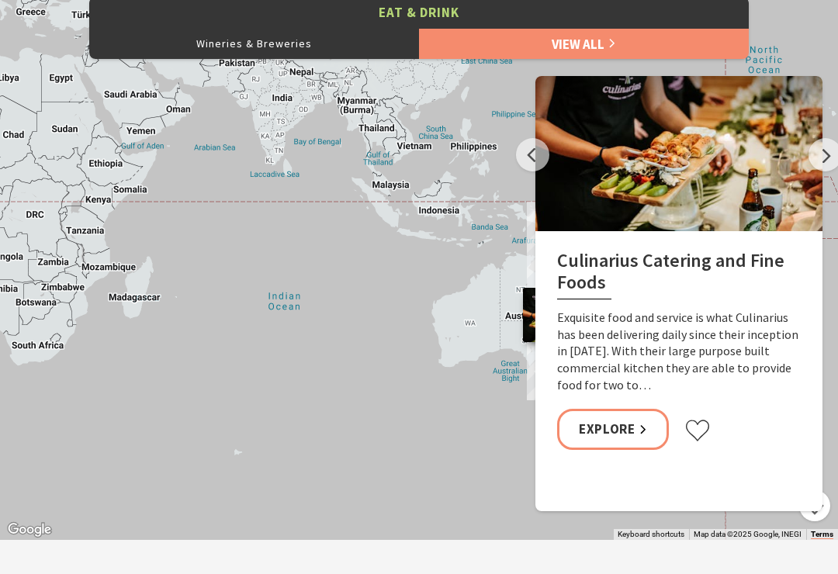
click at [817, 156] on button "Next" at bounding box center [825, 154] width 33 height 33
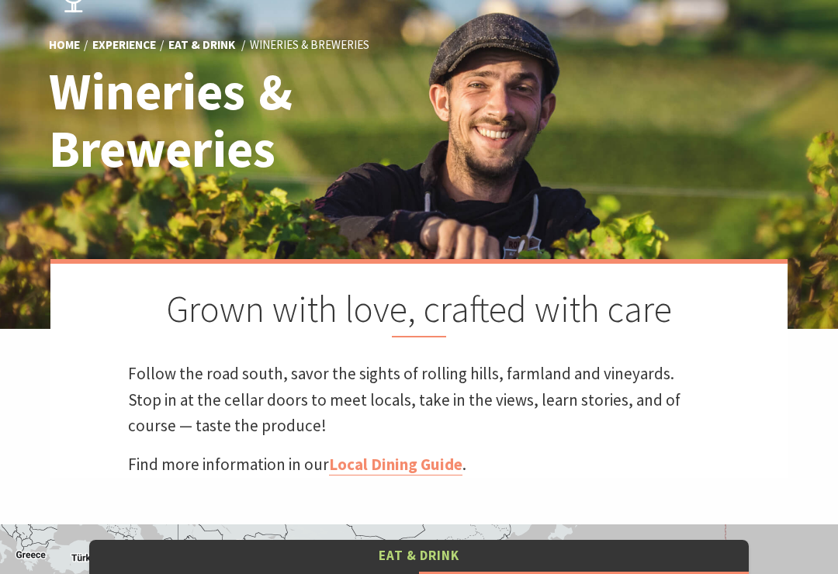
scroll to position [172, 0]
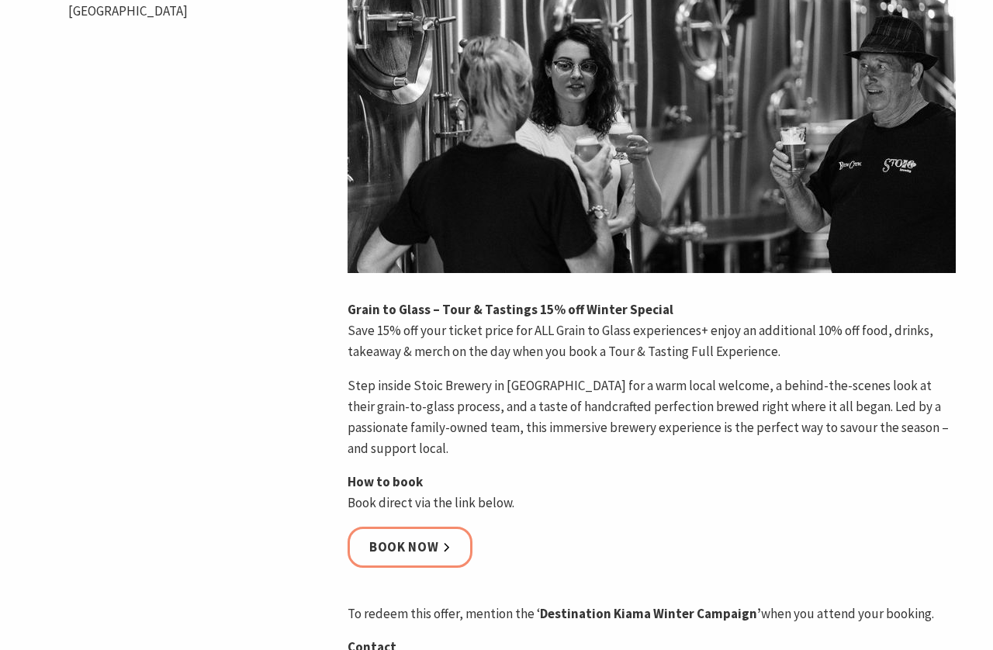
scroll to position [414, 0]
click at [439, 528] on link "Book now" at bounding box center [410, 548] width 125 height 41
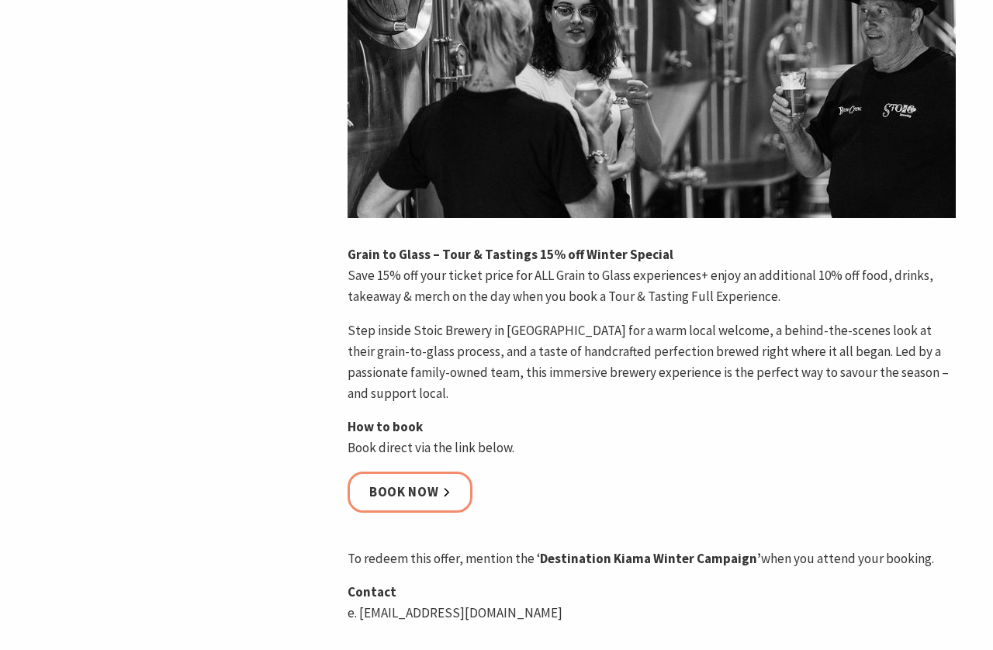
scroll to position [473, 0]
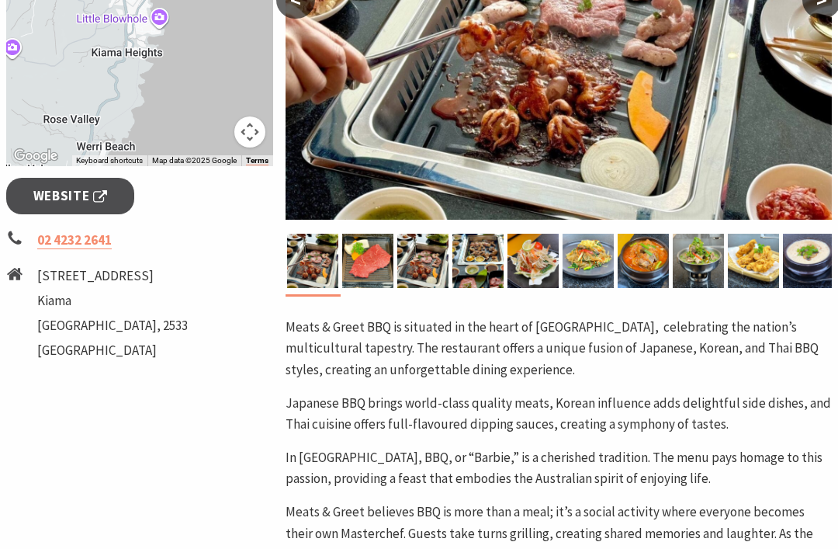
scroll to position [463, 0]
click at [68, 190] on span "Website" at bounding box center [70, 195] width 74 height 21
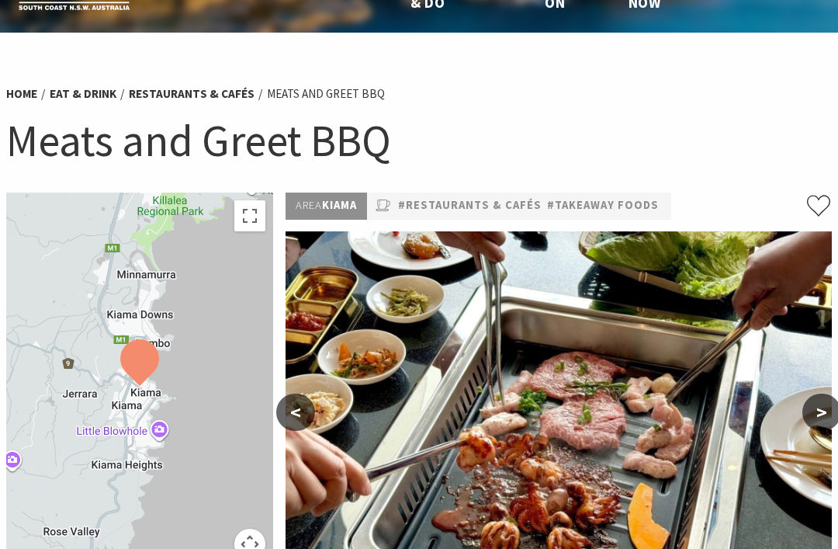
scroll to position [40, 0]
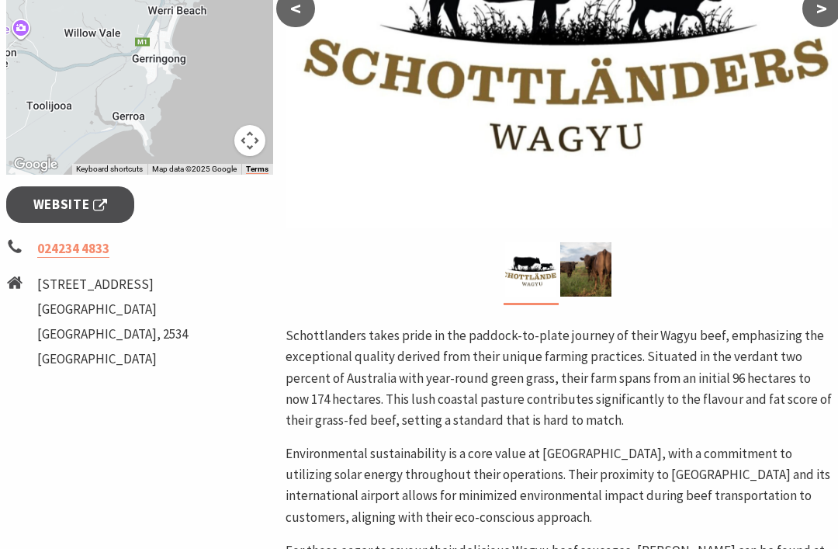
scroll to position [452, 0]
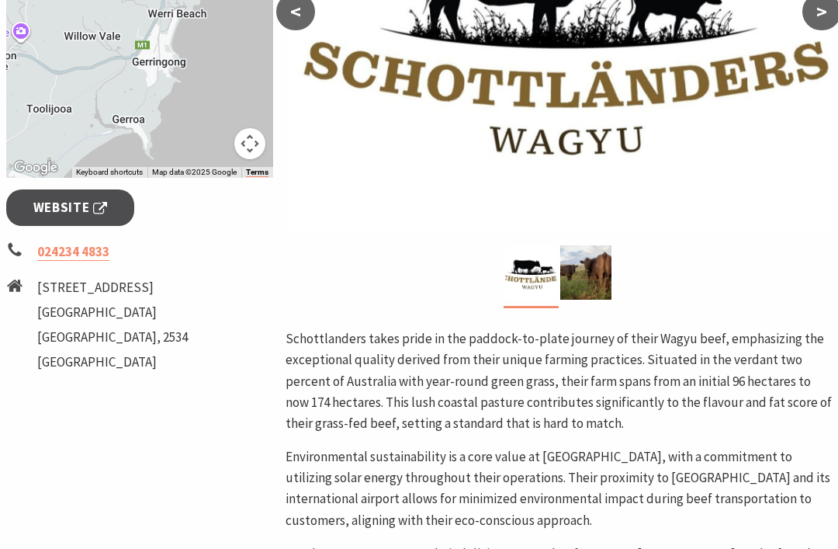
click at [74, 213] on span "Website" at bounding box center [70, 207] width 74 height 21
